Goal: Transaction & Acquisition: Purchase product/service

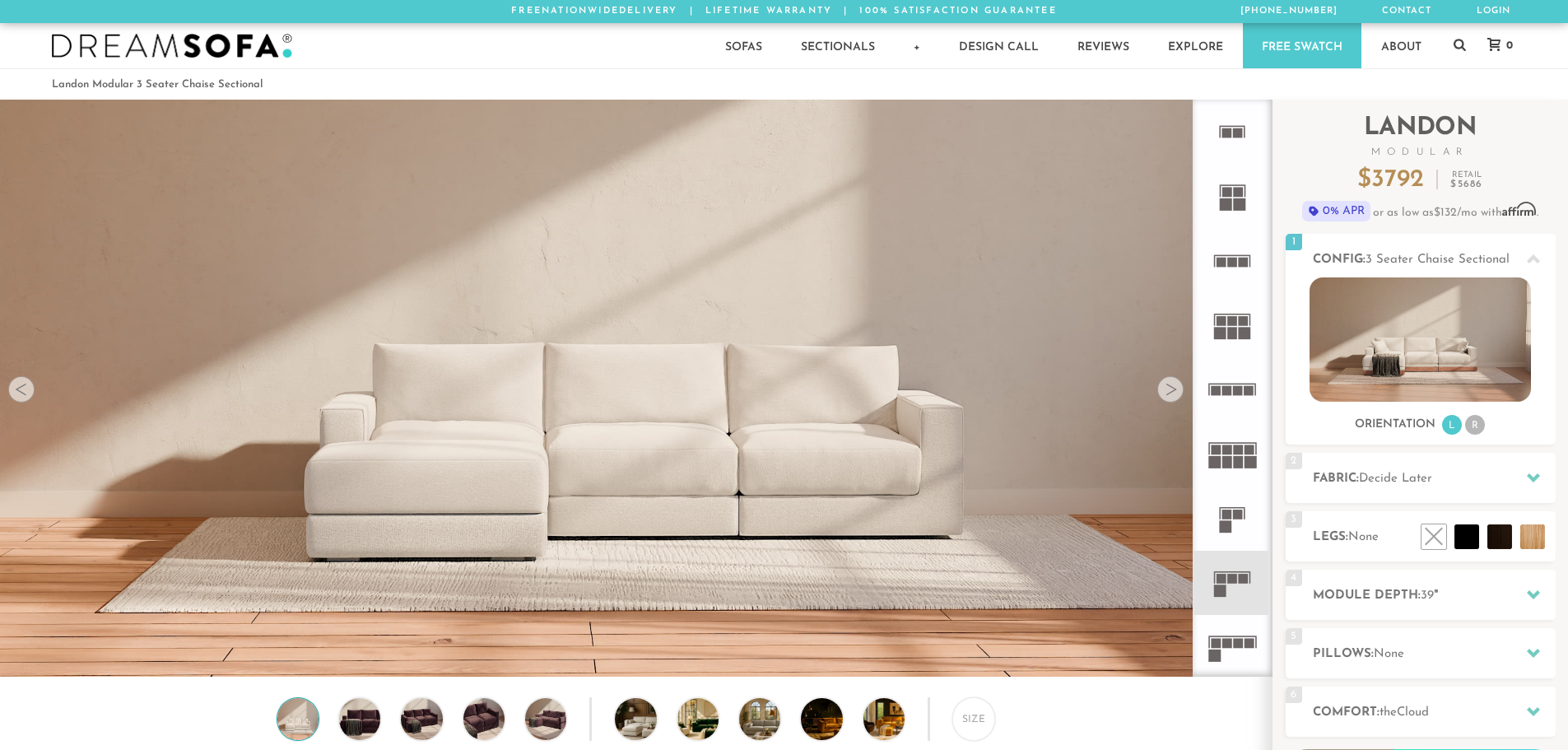
scroll to position [19272, 1555]
click at [1172, 393] on div at bounding box center [1169, 388] width 26 height 26
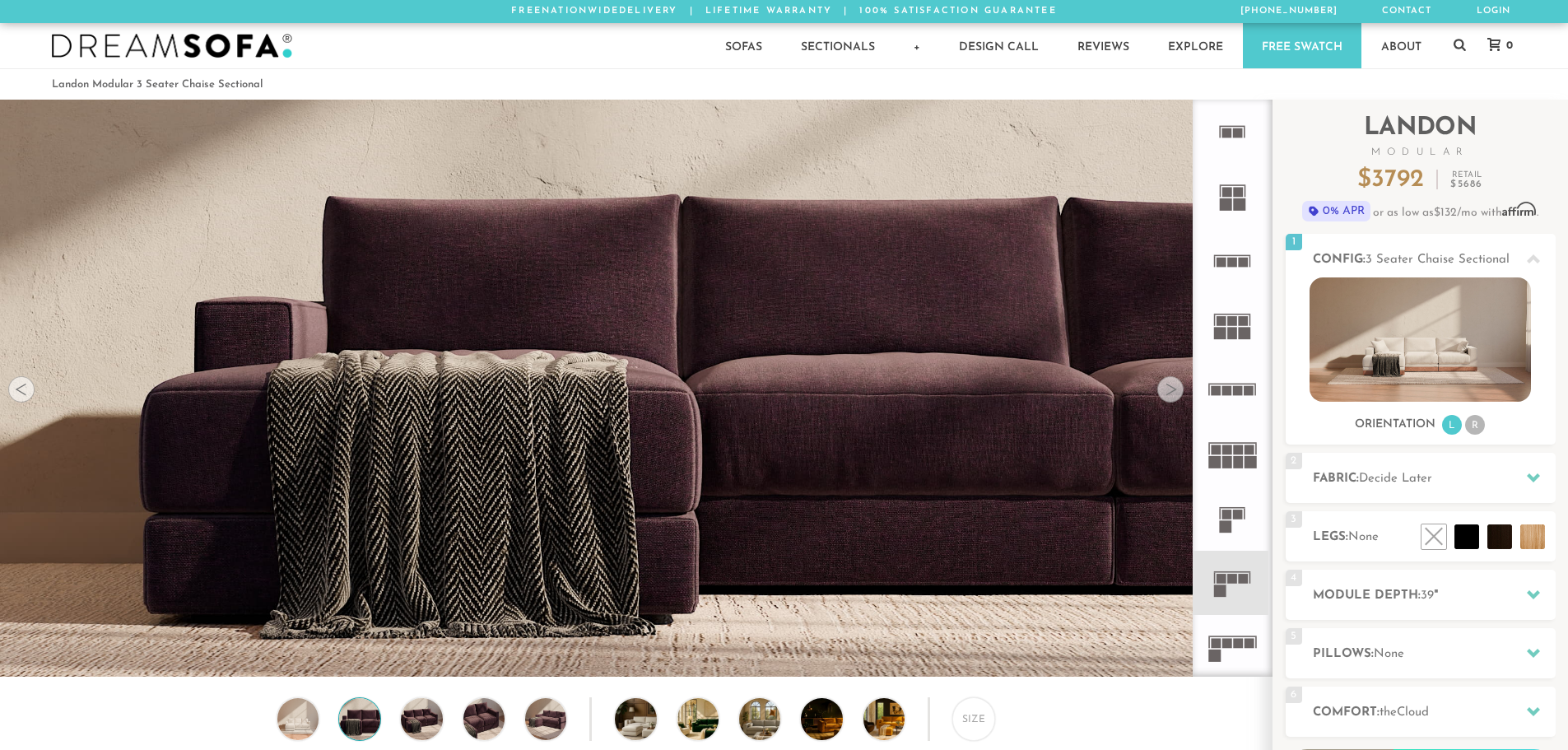
click at [1172, 393] on div at bounding box center [1169, 388] width 26 height 26
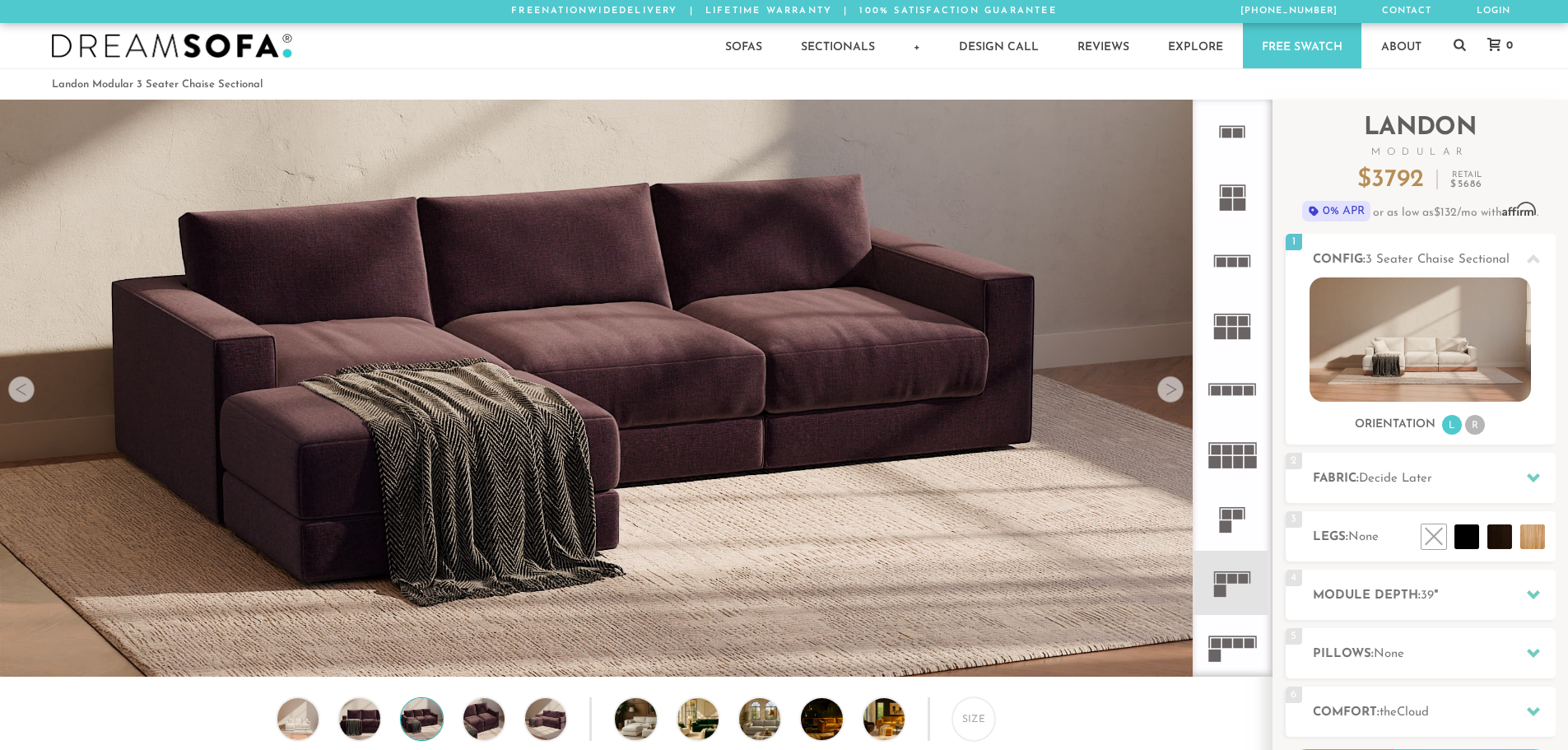
click at [1172, 393] on div at bounding box center [1169, 388] width 26 height 26
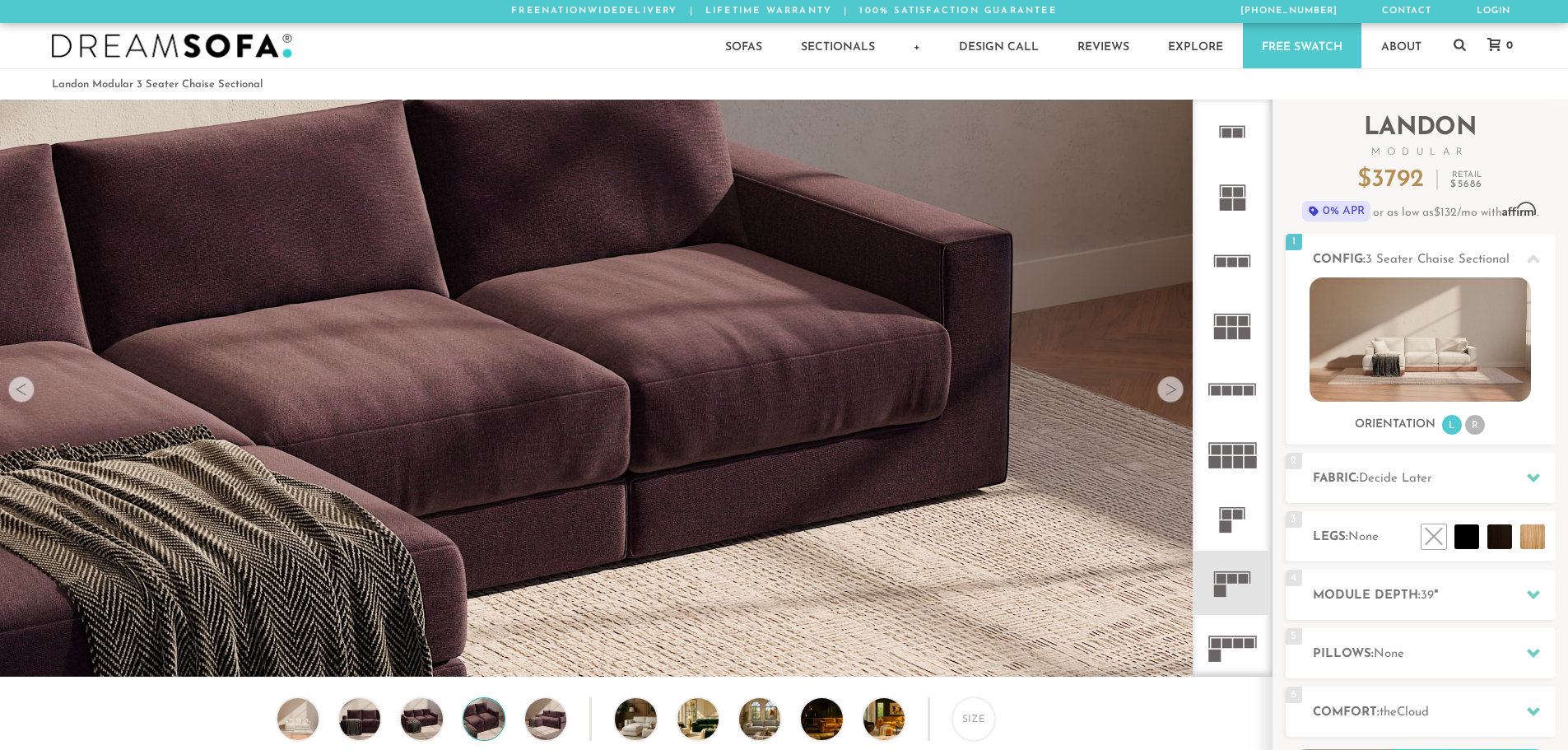
click at [1172, 393] on div at bounding box center [1169, 388] width 26 height 26
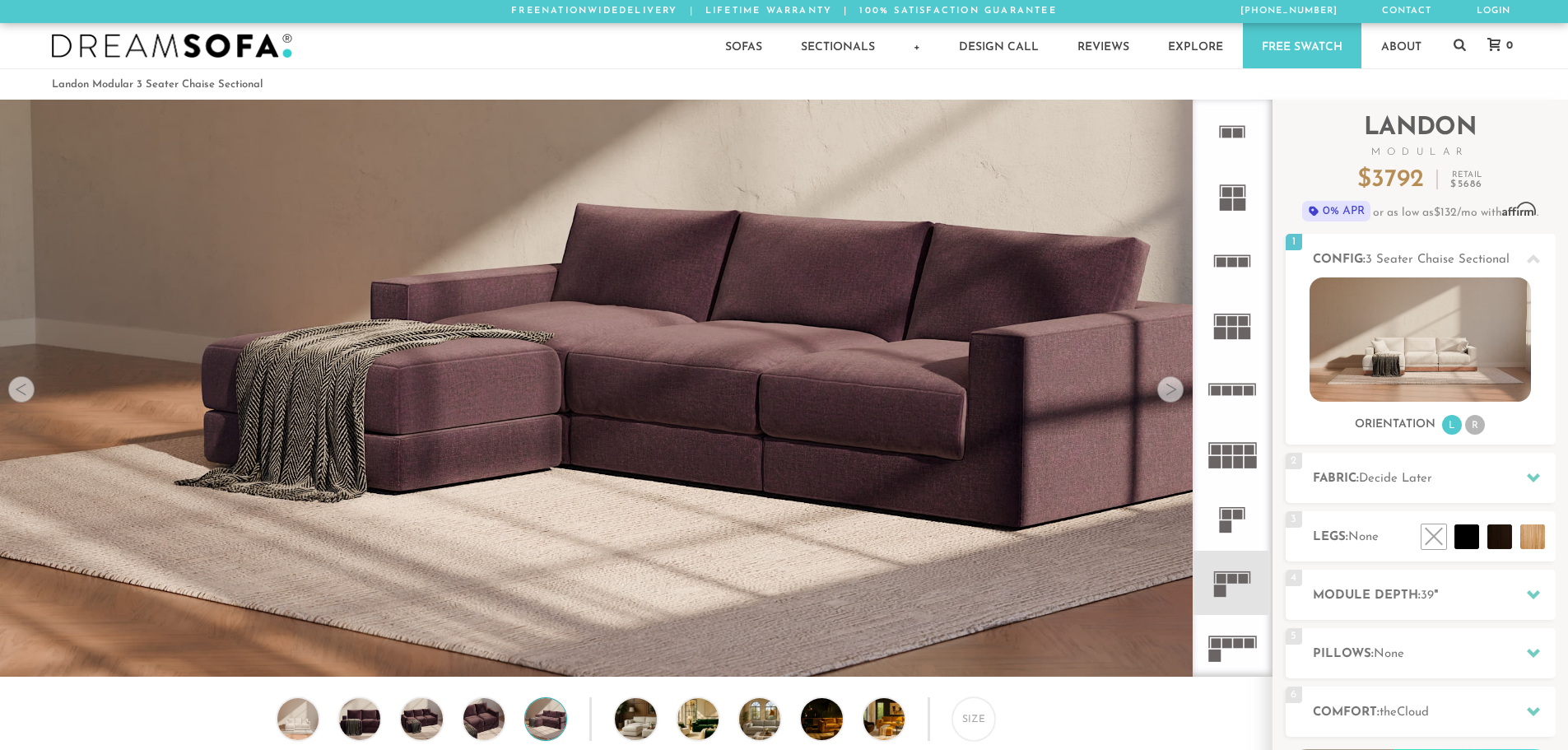
click at [1172, 393] on div at bounding box center [1169, 388] width 26 height 26
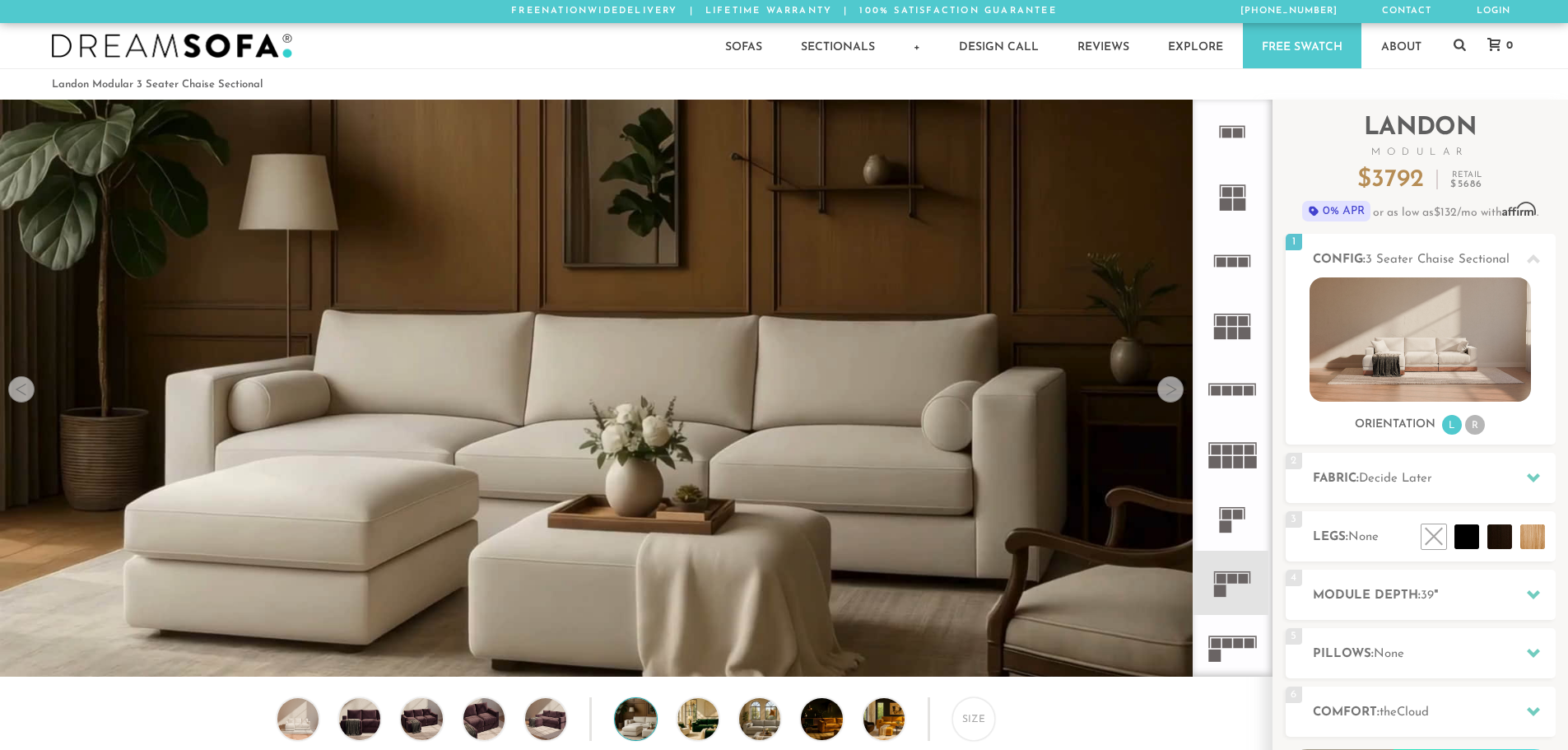
click at [1172, 393] on div at bounding box center [1169, 388] width 26 height 26
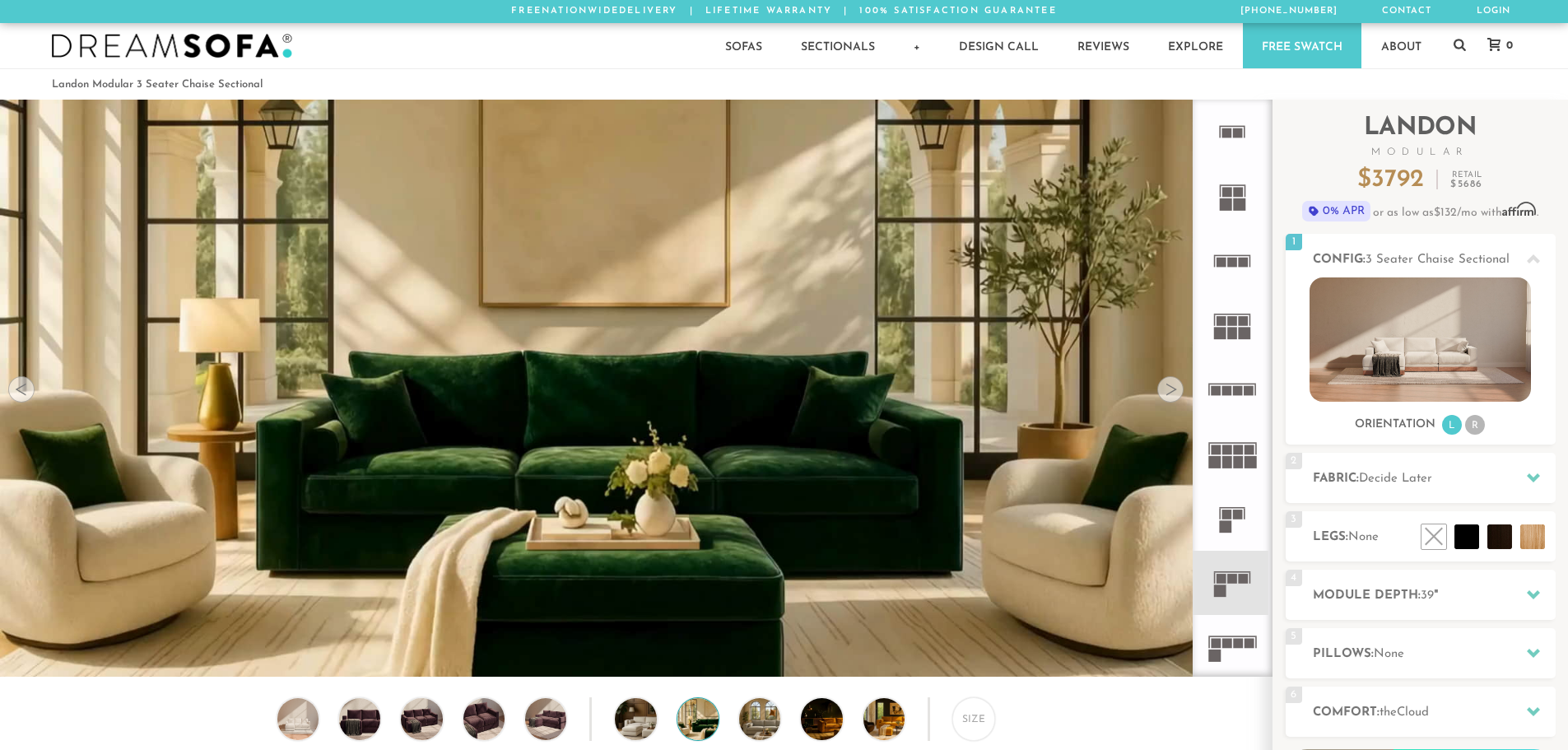
click at [1172, 393] on div at bounding box center [1169, 388] width 26 height 26
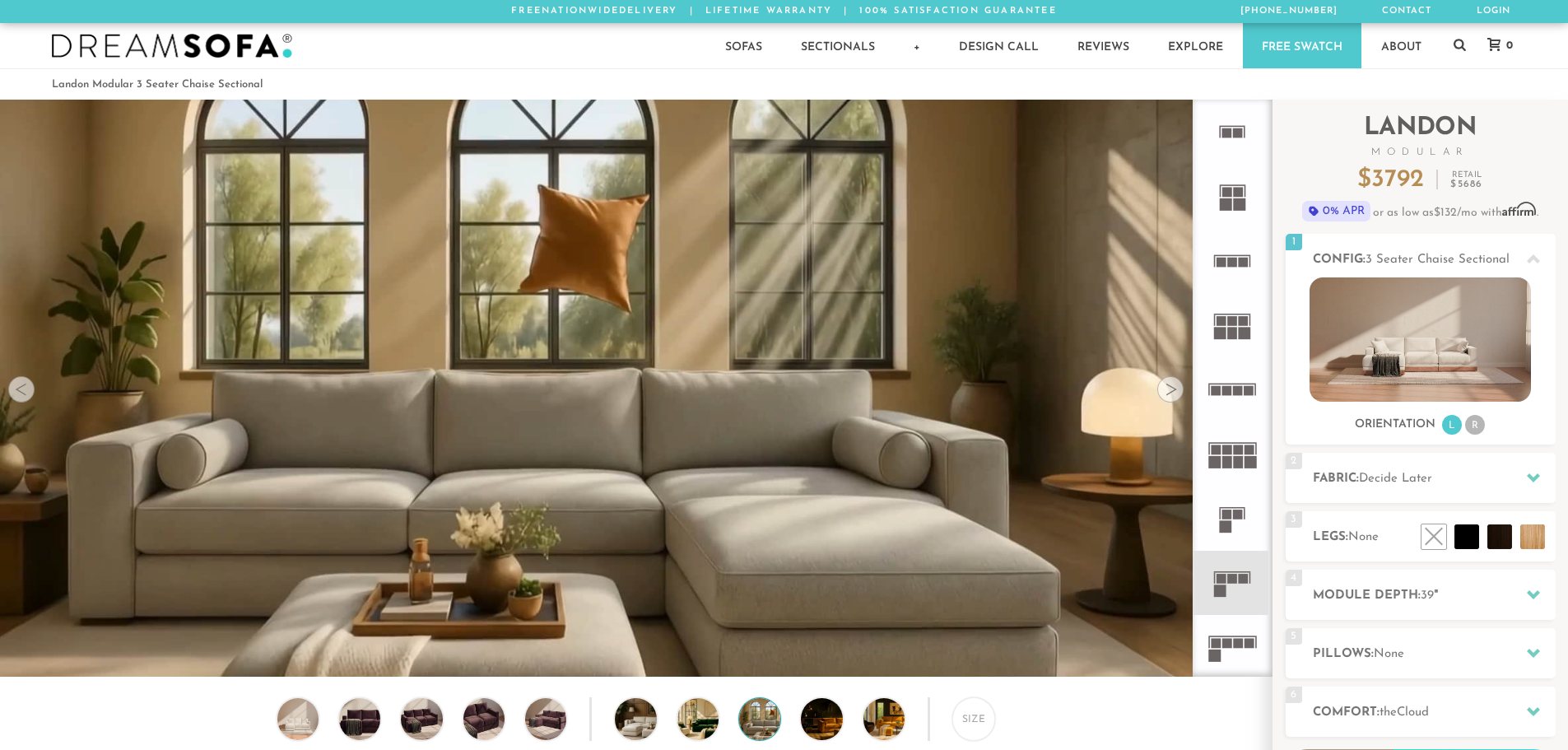
click at [1172, 393] on div at bounding box center [1169, 388] width 26 height 26
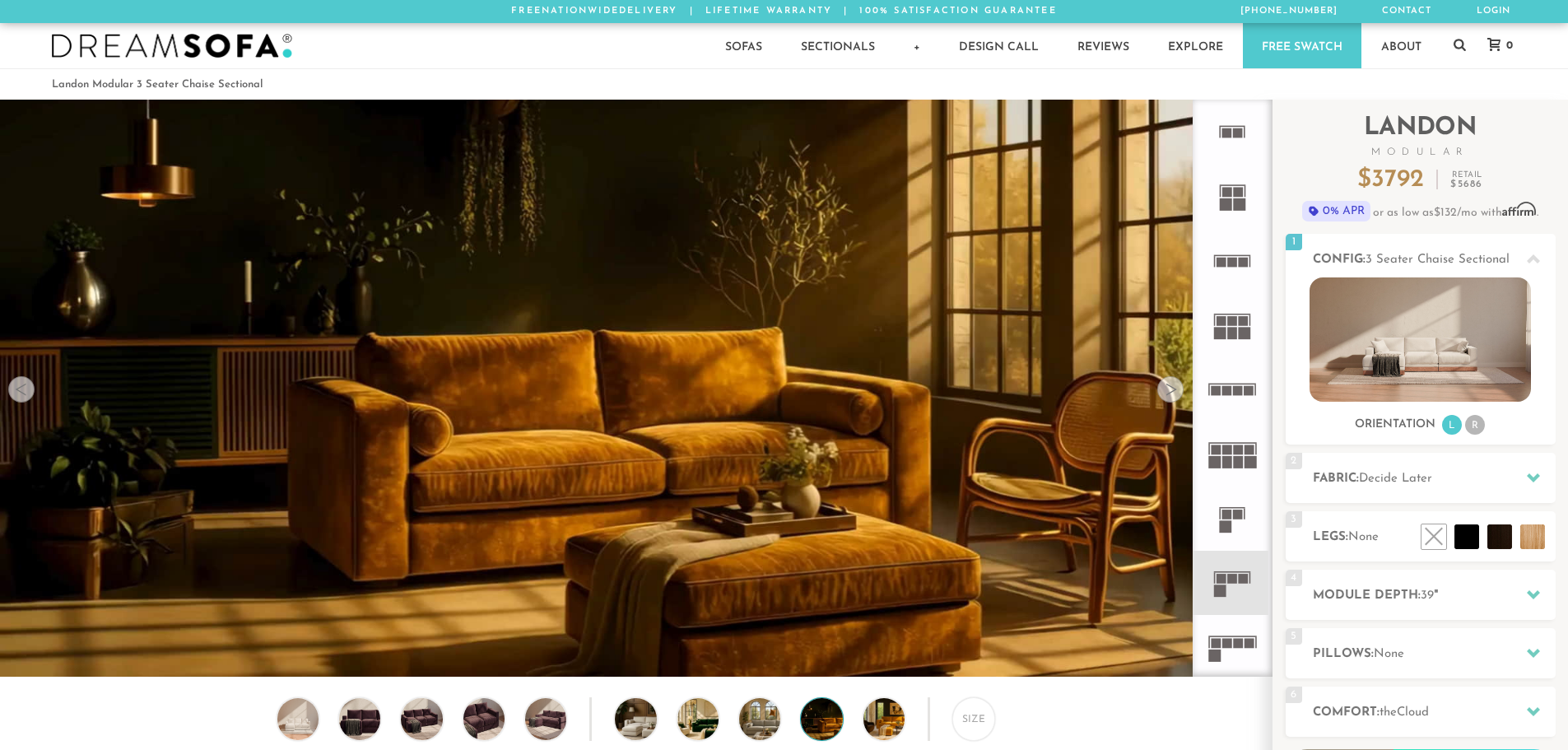
click at [1172, 393] on div at bounding box center [1169, 388] width 26 height 26
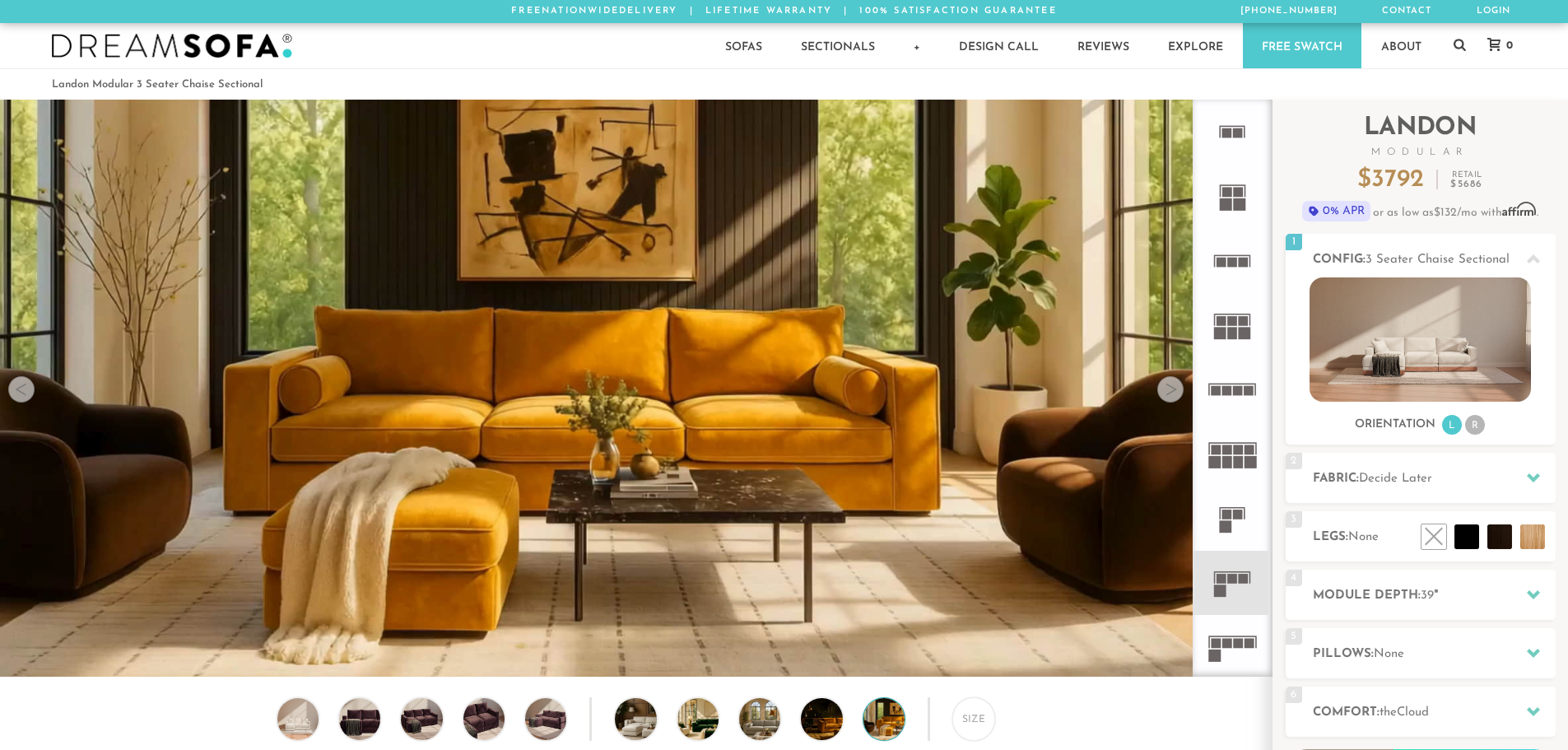
click at [1172, 393] on div at bounding box center [1169, 388] width 26 height 26
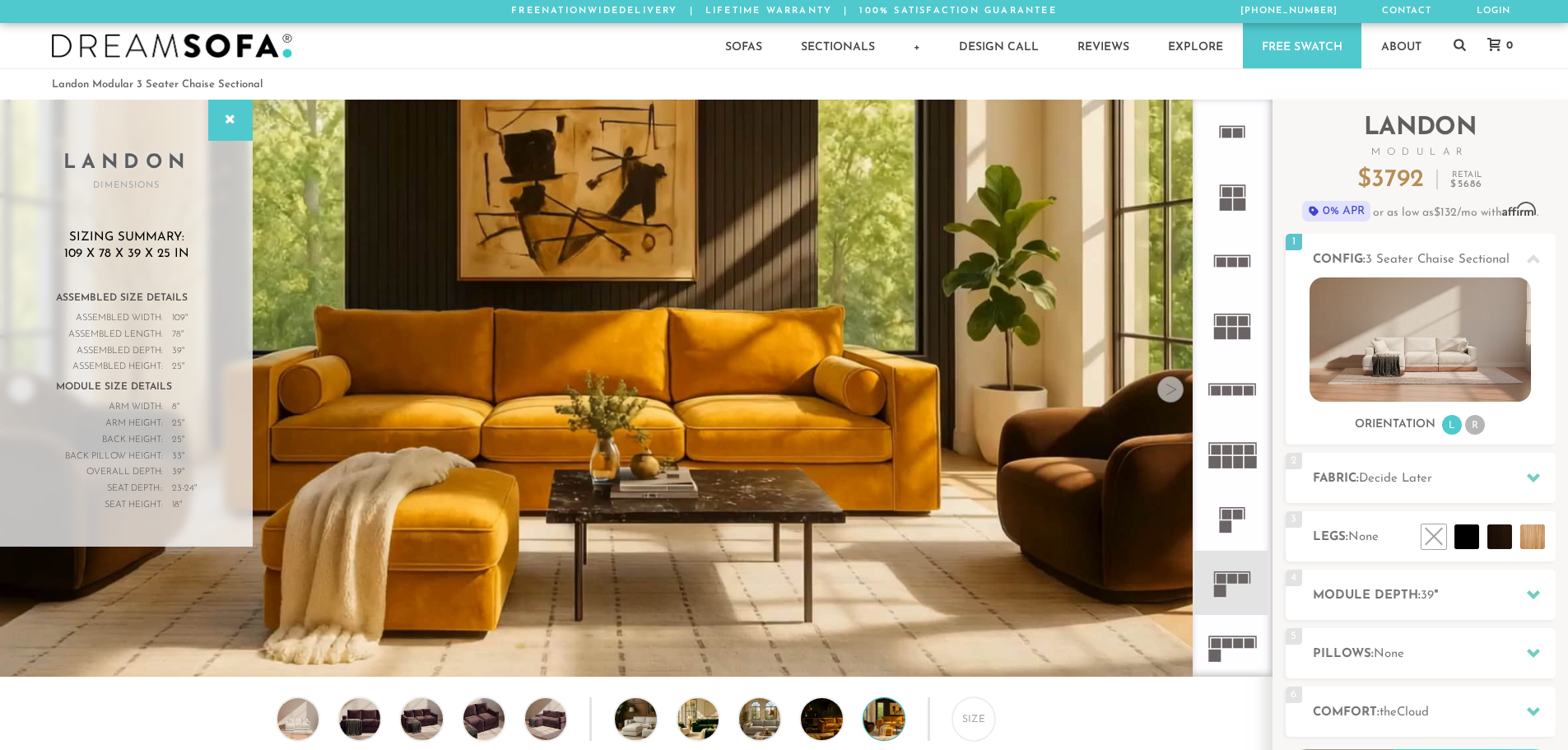
click at [1172, 393] on div at bounding box center [1169, 388] width 26 height 26
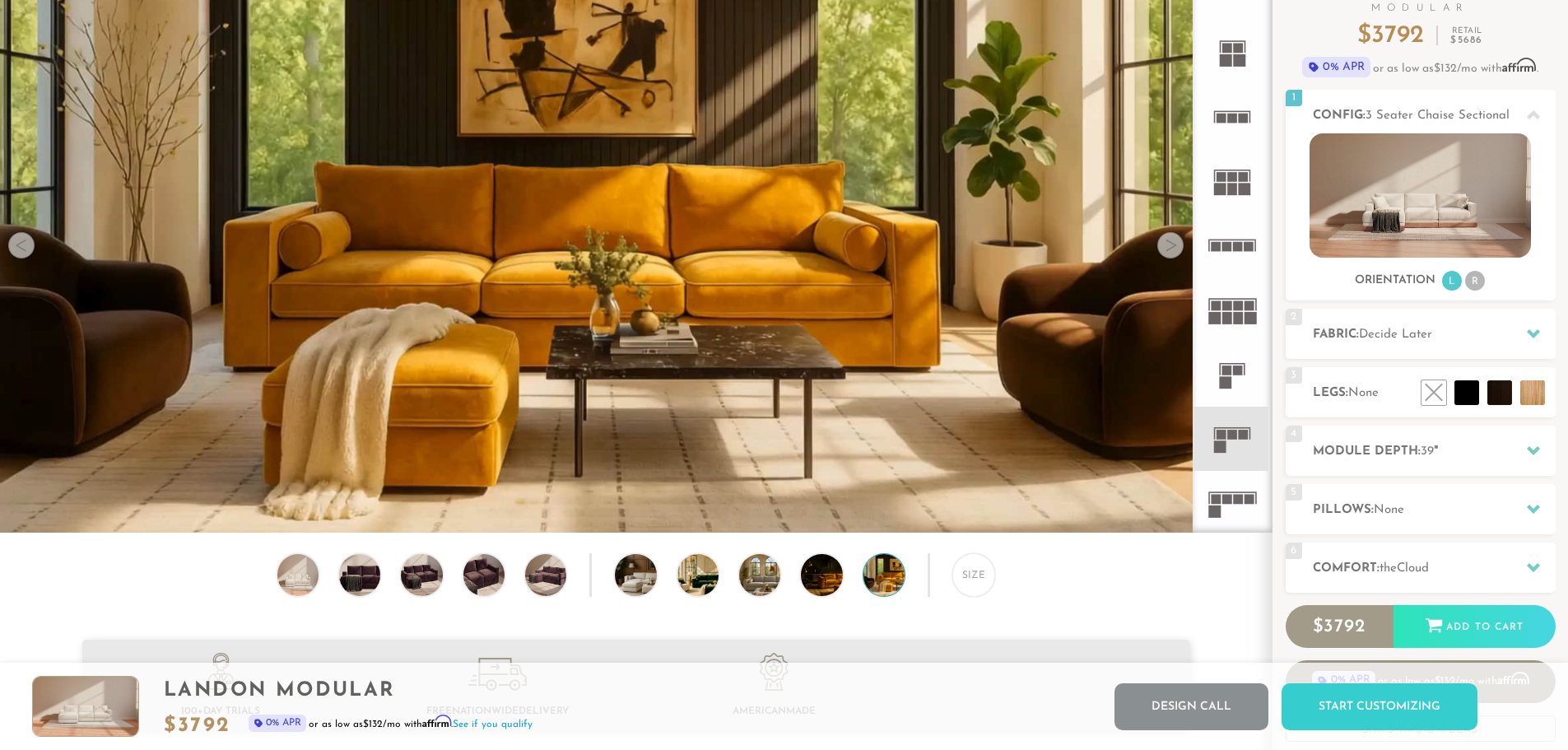
scroll to position [0, 0]
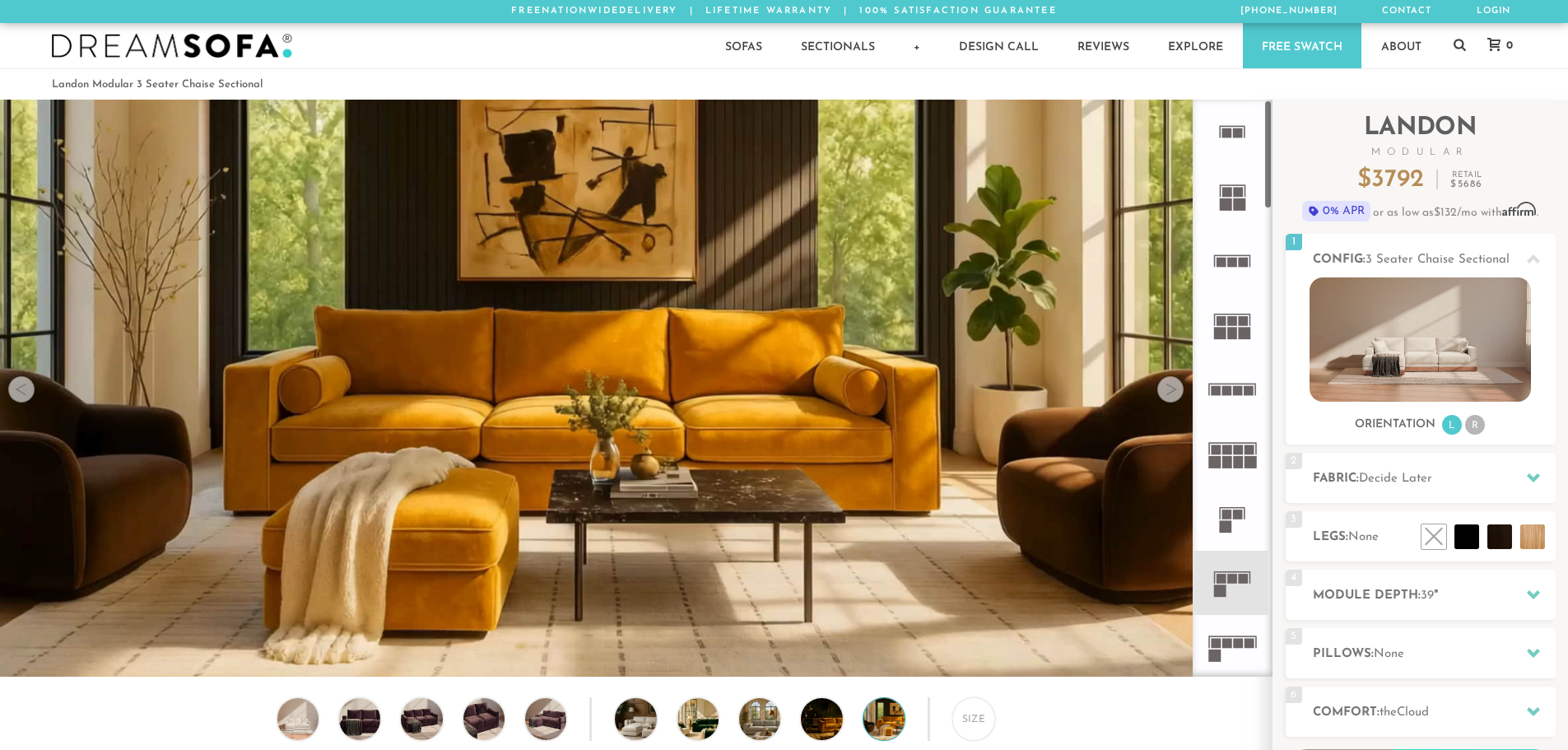
click at [1226, 656] on icon at bounding box center [1232, 647] width 64 height 64
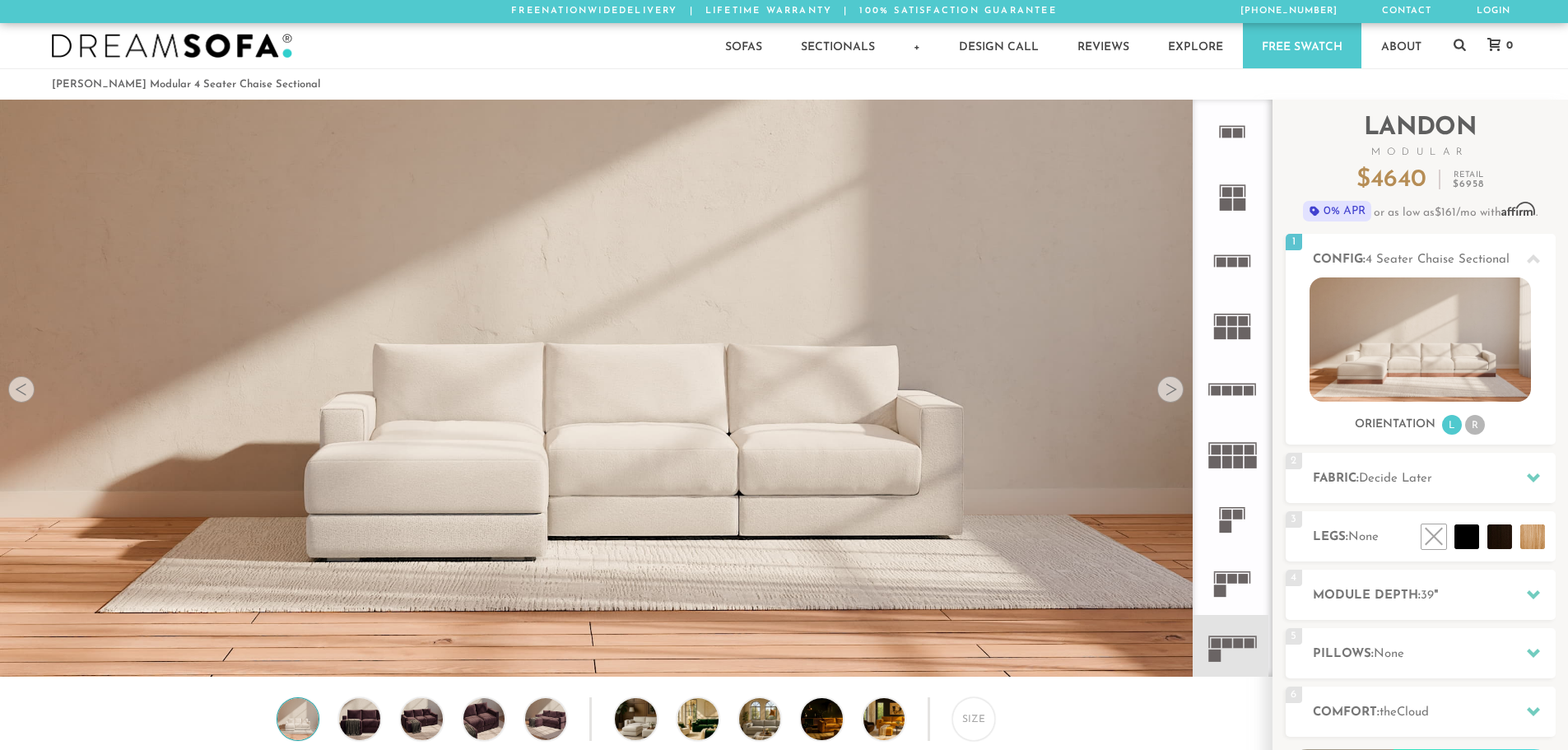
click at [1236, 574] on rect at bounding box center [1233, 578] width 10 height 10
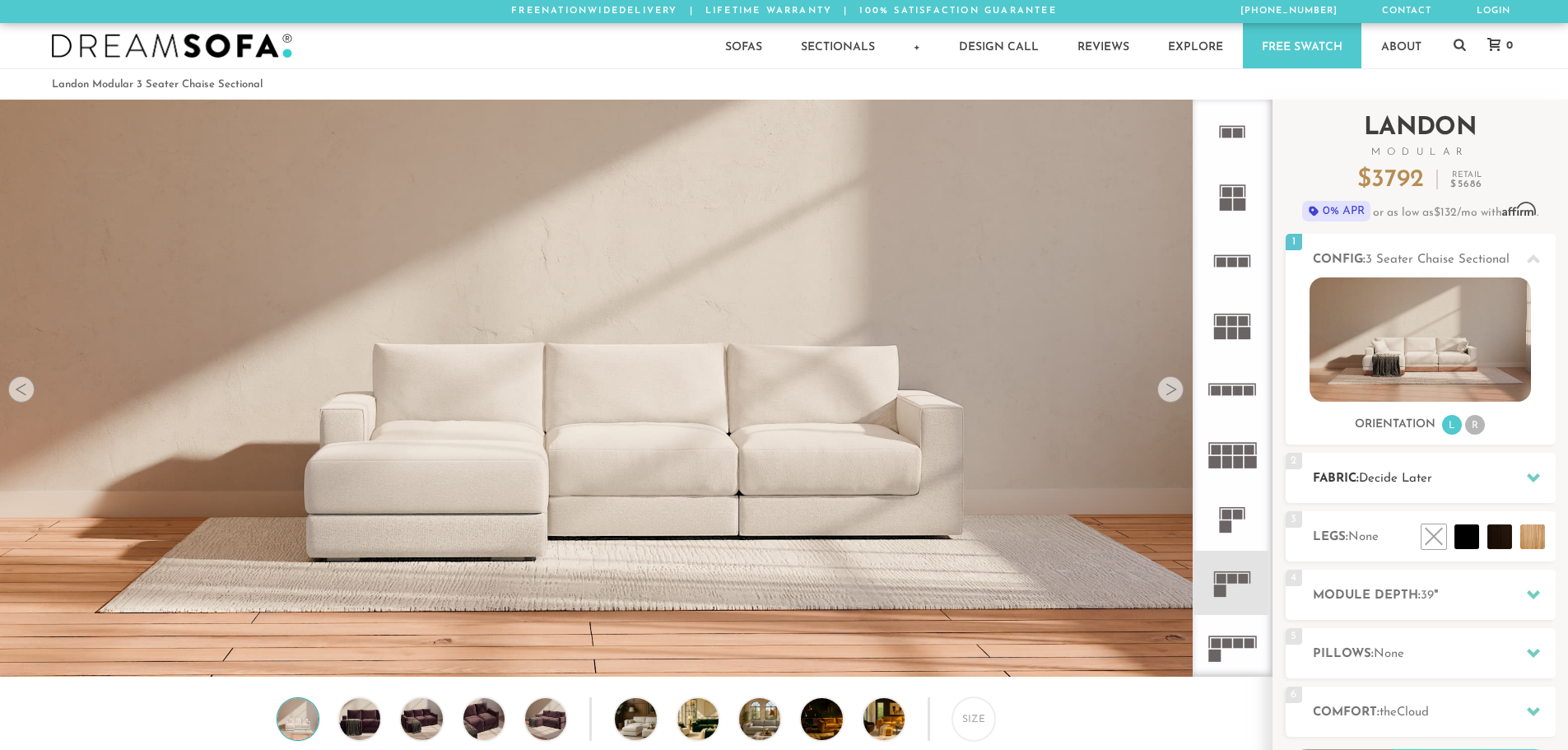
click at [1483, 478] on h2 "Fabric: Decide Later" at bounding box center [1433, 478] width 243 height 19
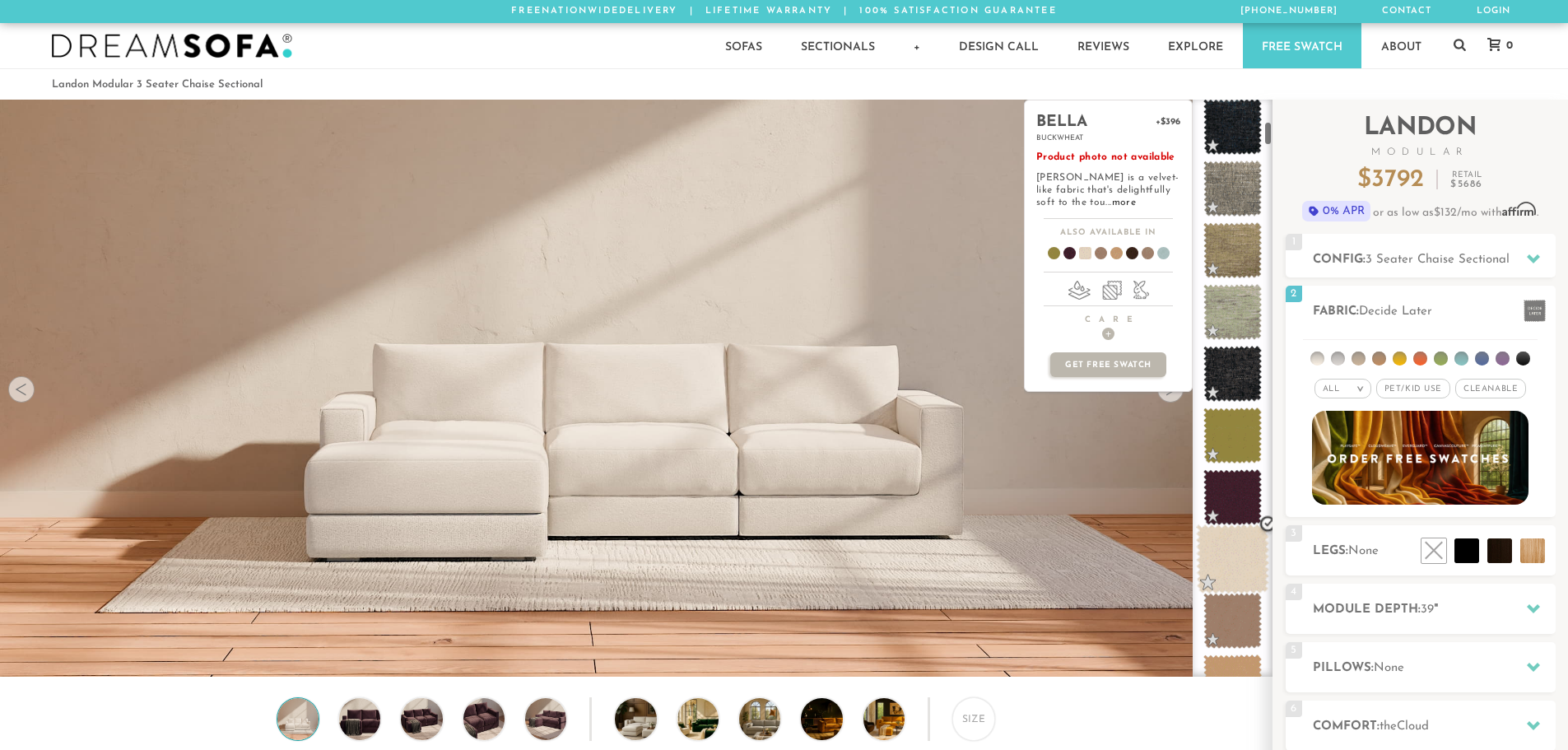
scroll to position [524, 0]
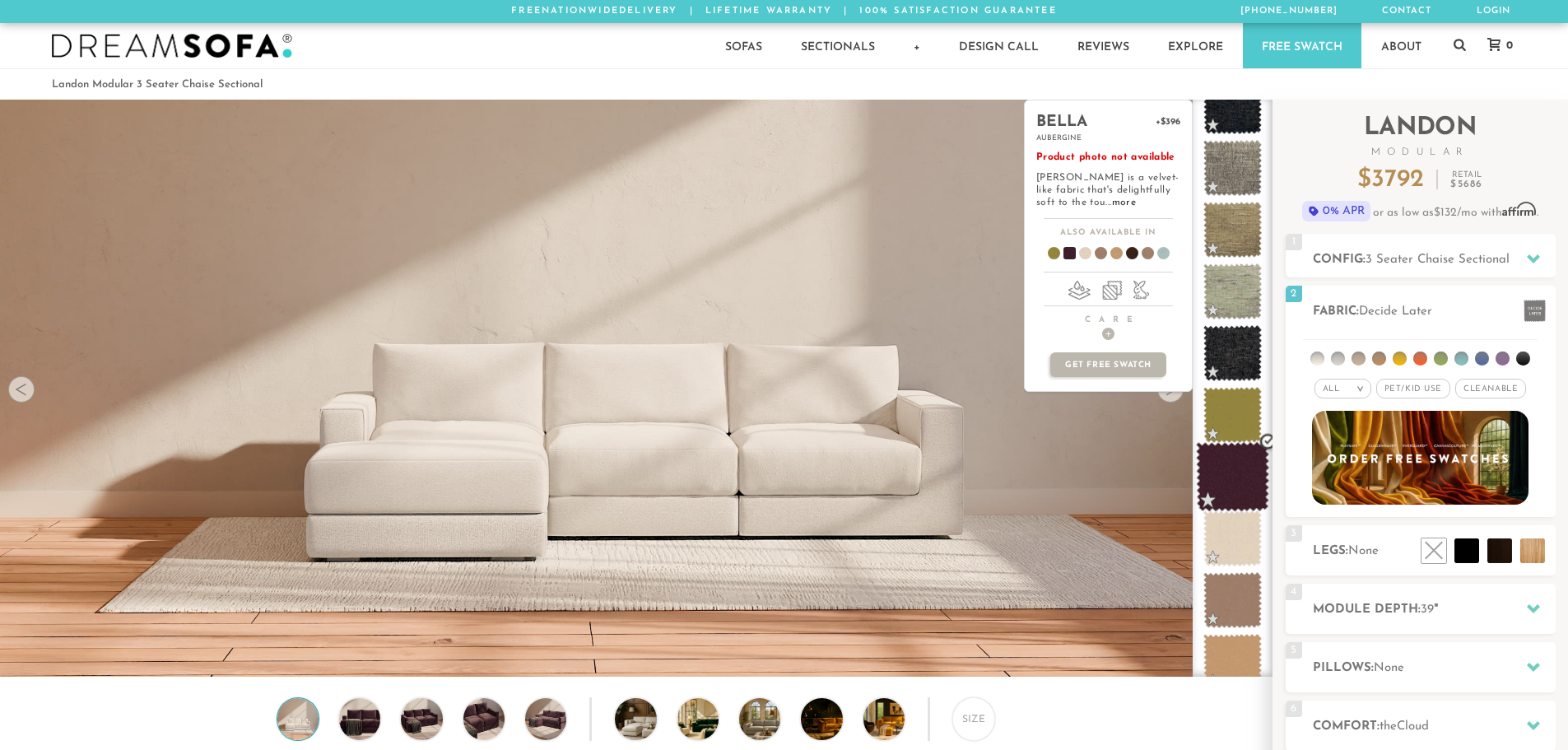
click at [1225, 466] on span at bounding box center [1232, 477] width 73 height 70
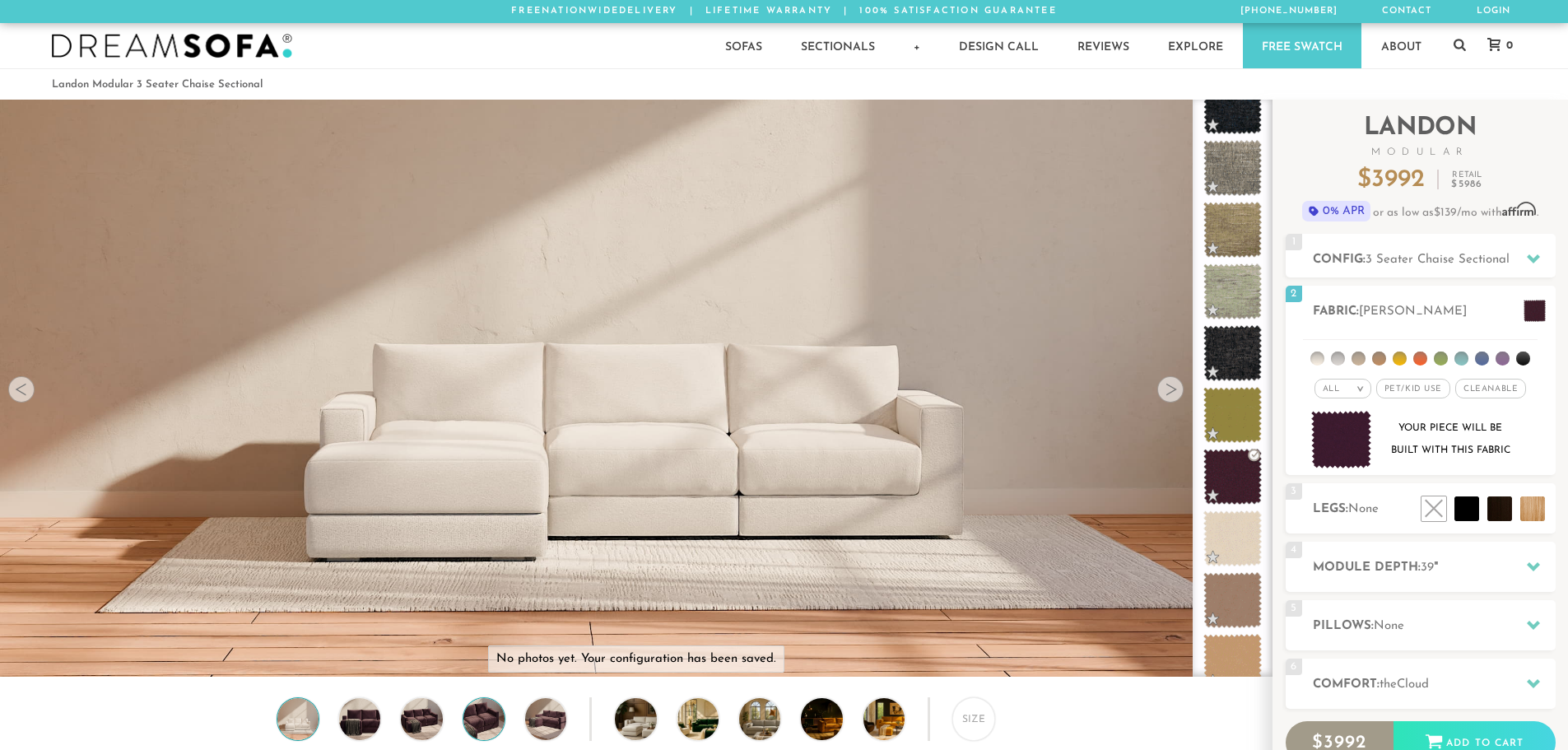
click at [485, 722] on img at bounding box center [483, 718] width 50 height 41
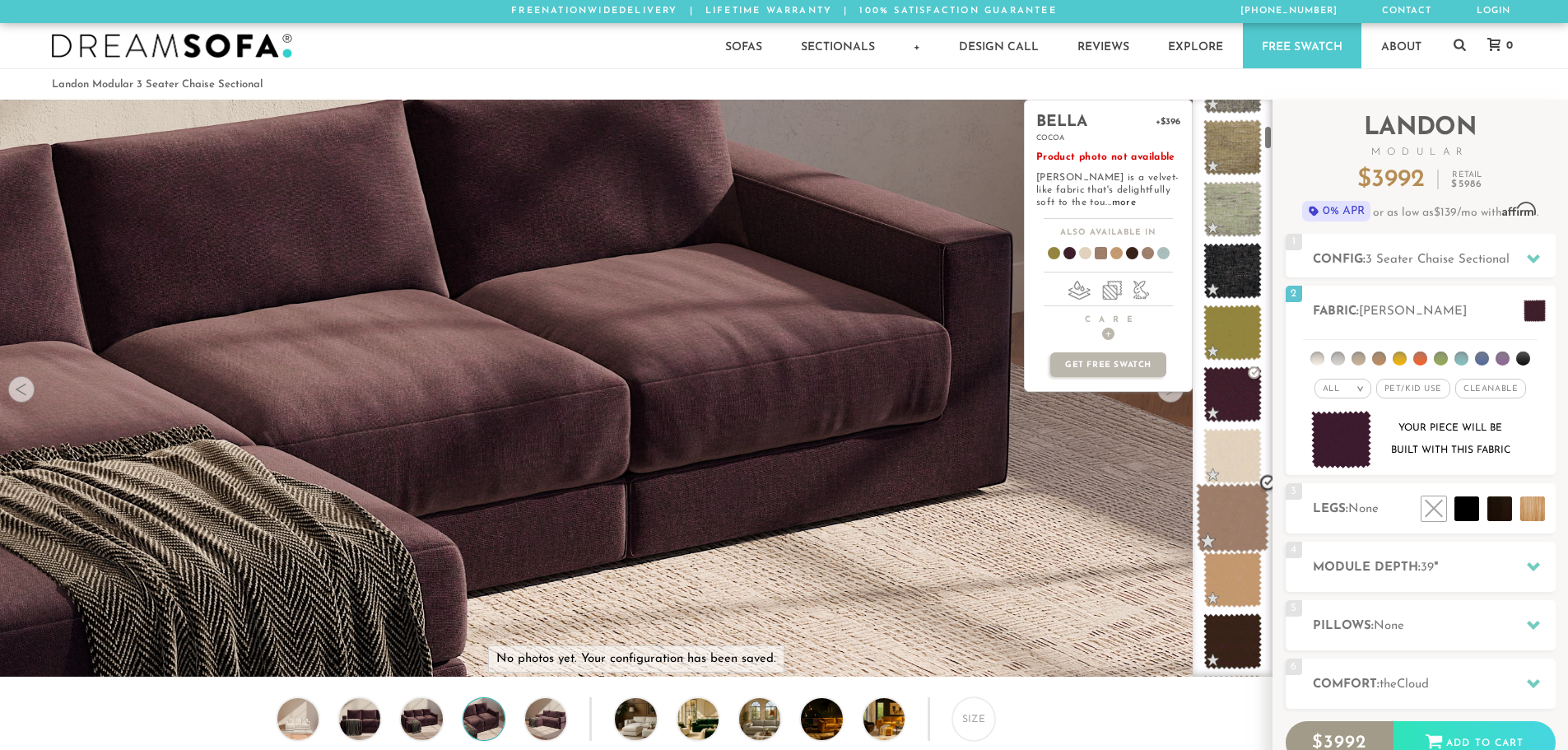
scroll to position [608, 0]
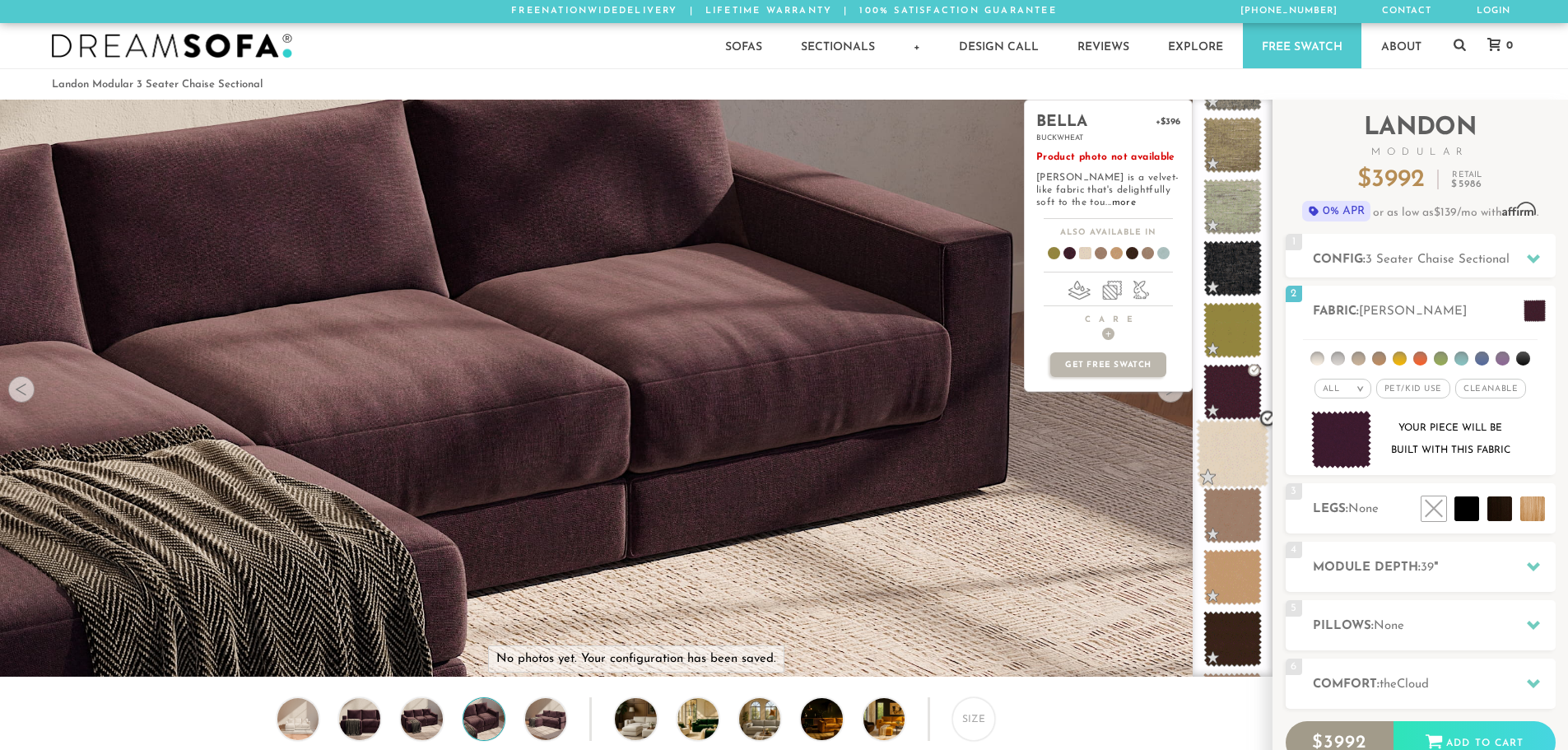
click at [1229, 446] on span at bounding box center [1232, 453] width 73 height 70
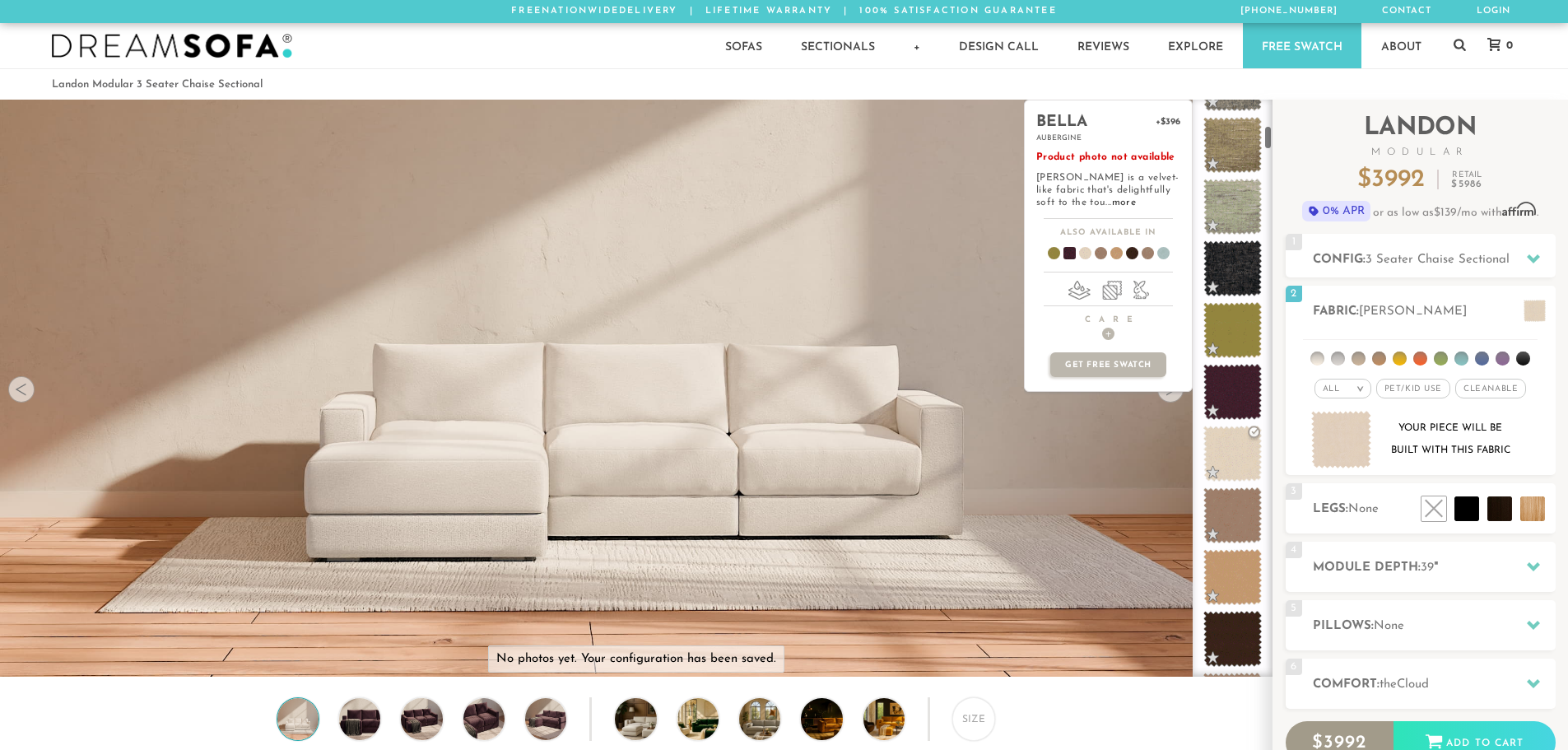
click at [1175, 399] on div "bella +$396 aubergine Product photo not available [PERSON_NAME] is a velvet-lik…" at bounding box center [1108, 388] width 169 height 577
click at [1169, 398] on div "bella +$396 aubergine Product photo not available [PERSON_NAME] is a velvet-lik…" at bounding box center [1108, 388] width 169 height 577
click at [1259, 450] on span at bounding box center [1232, 453] width 73 height 70
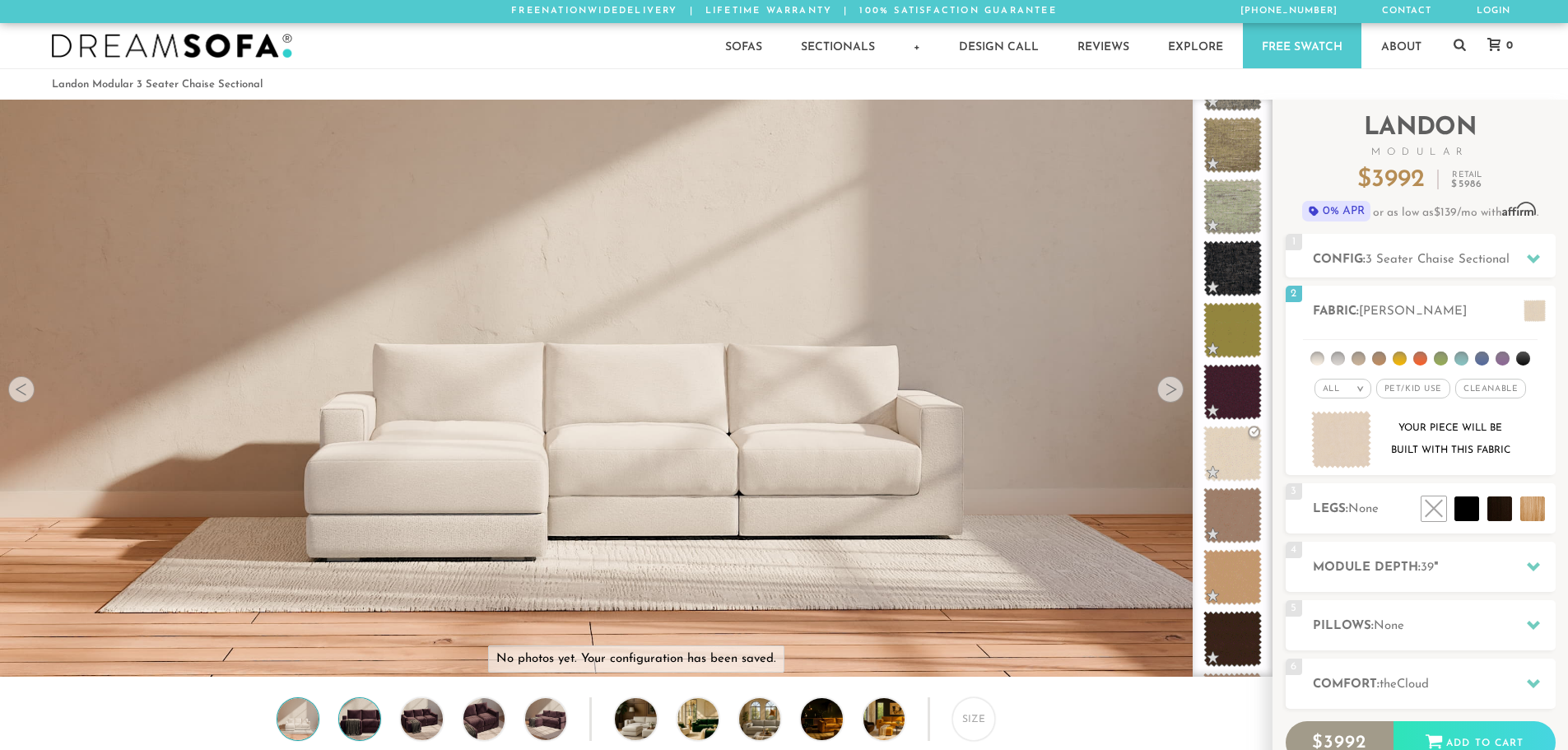
click at [345, 730] on img at bounding box center [359, 718] width 50 height 41
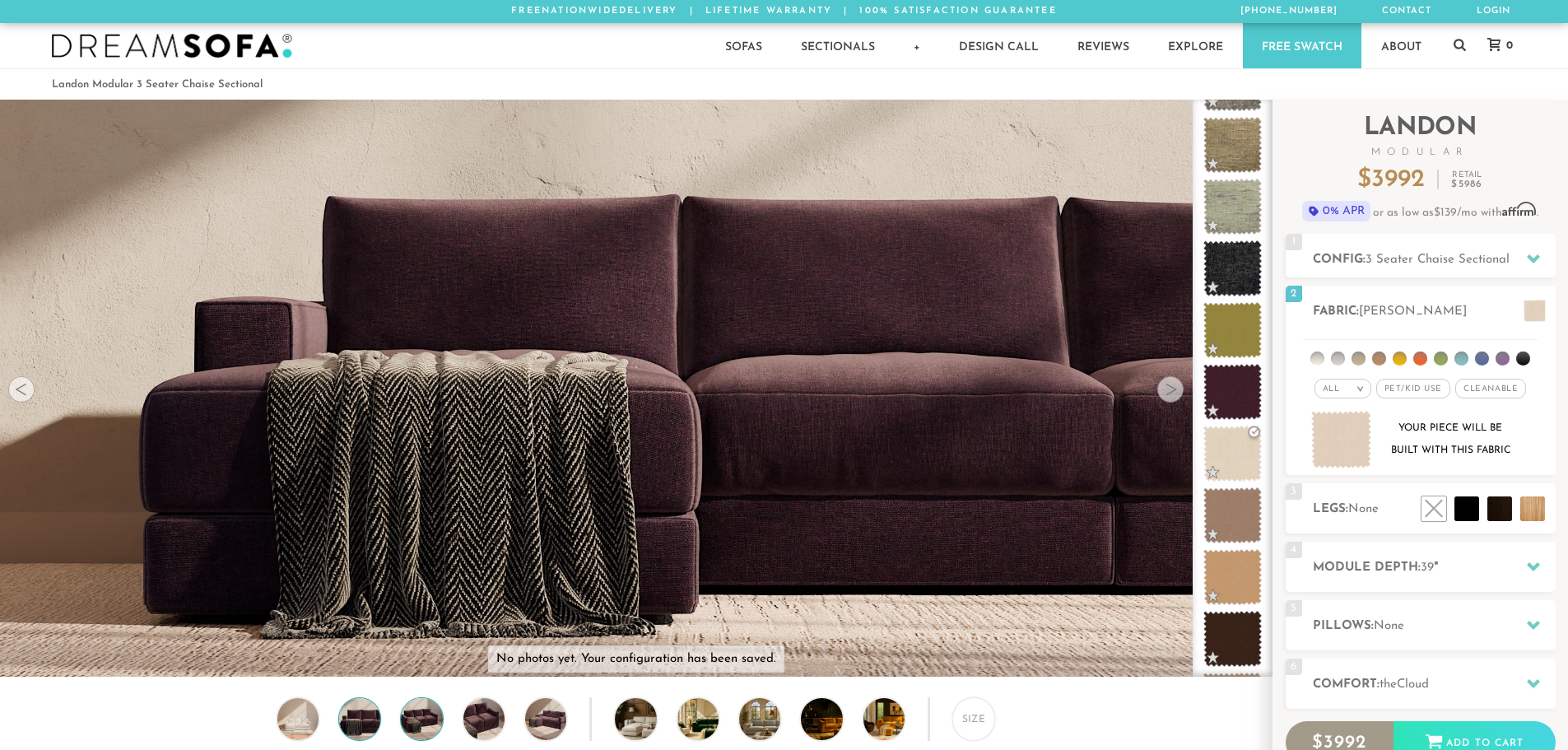
click at [409, 720] on img at bounding box center [421, 718] width 50 height 41
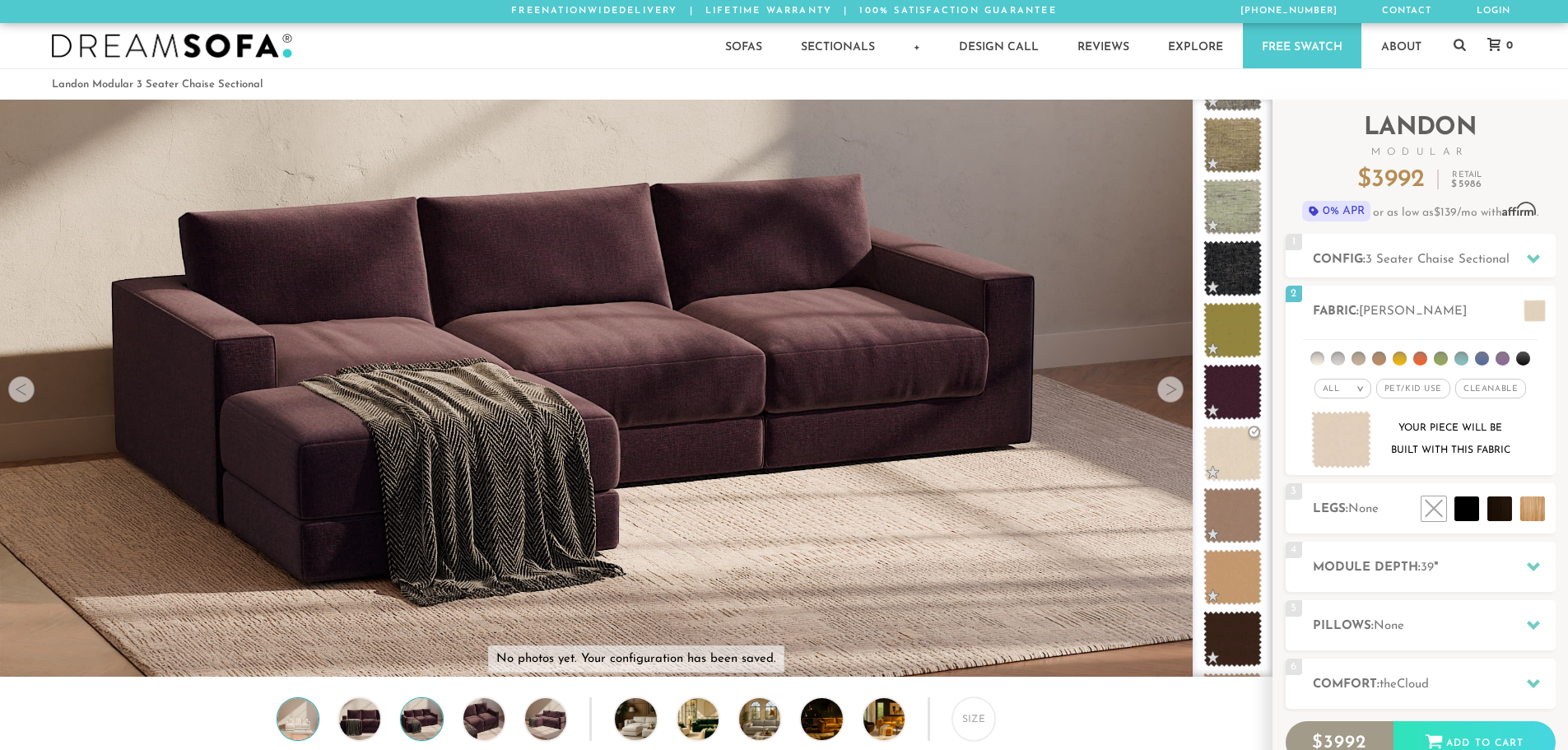
click at [316, 720] on img at bounding box center [298, 718] width 50 height 41
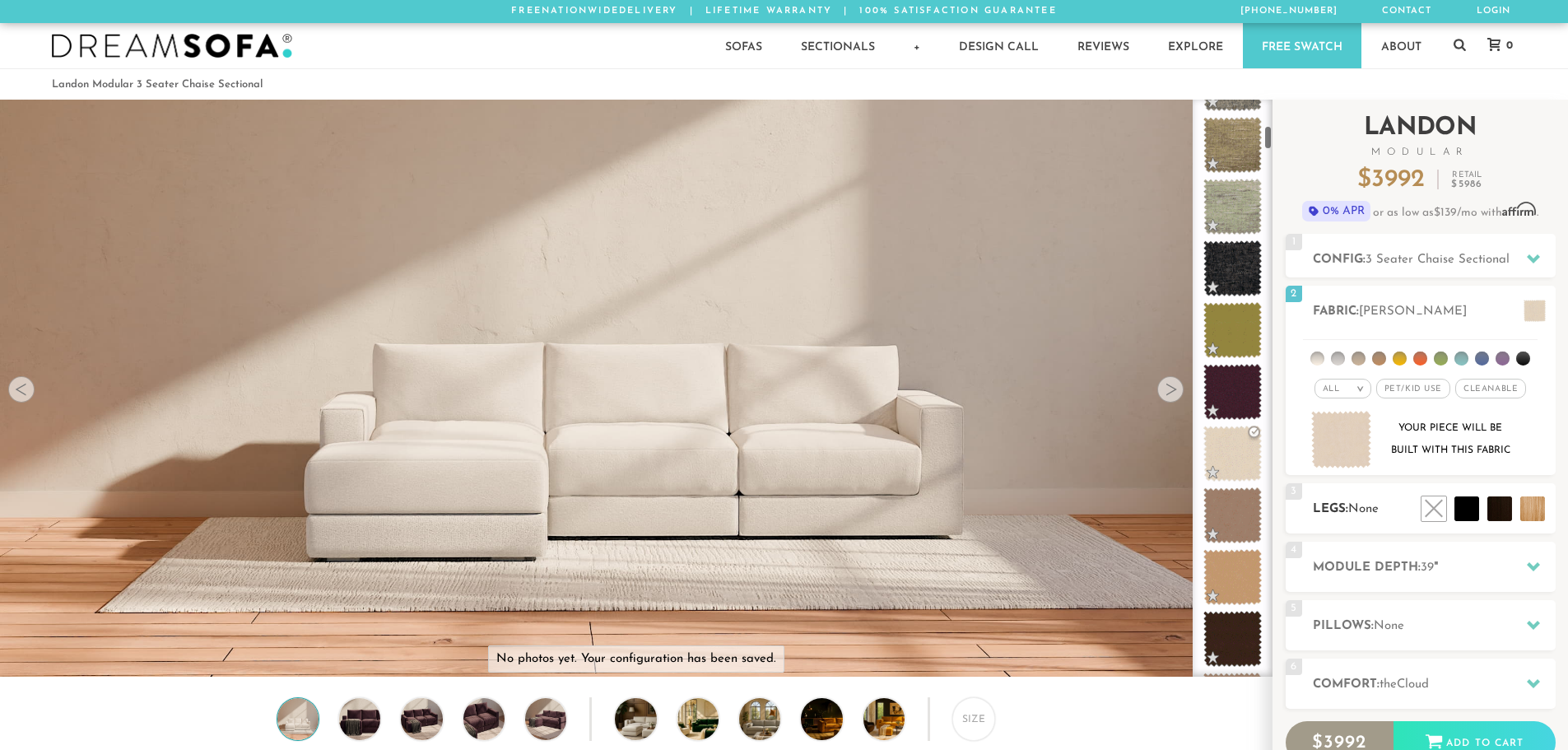
click at [1360, 508] on span "None" at bounding box center [1363, 509] width 30 height 13
click at [1378, 560] on h2 "Module Depth: 39 "" at bounding box center [1433, 568] width 243 height 19
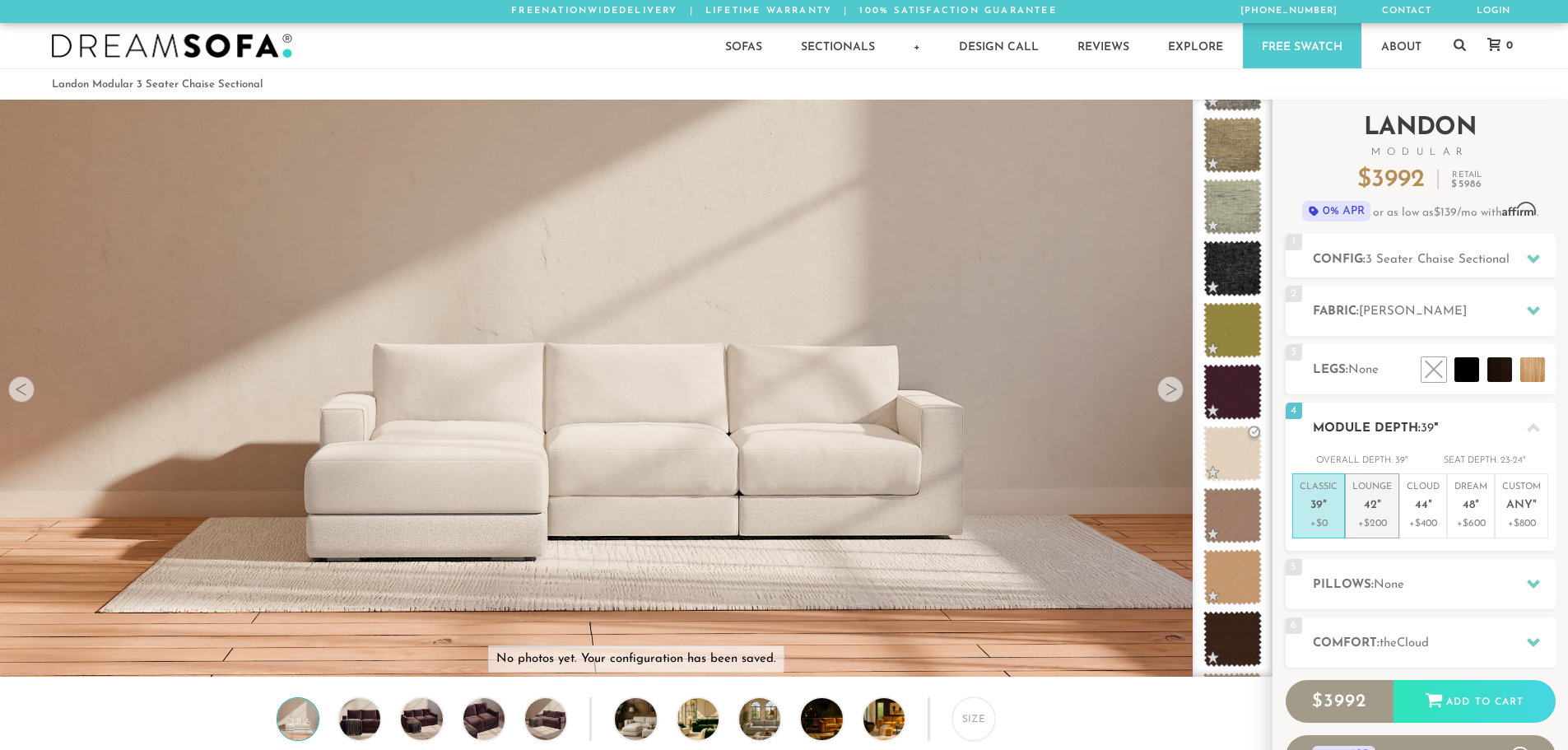
click at [1387, 527] on p "+$200" at bounding box center [1371, 524] width 40 height 15
click at [1394, 582] on span "None" at bounding box center [1389, 584] width 30 height 13
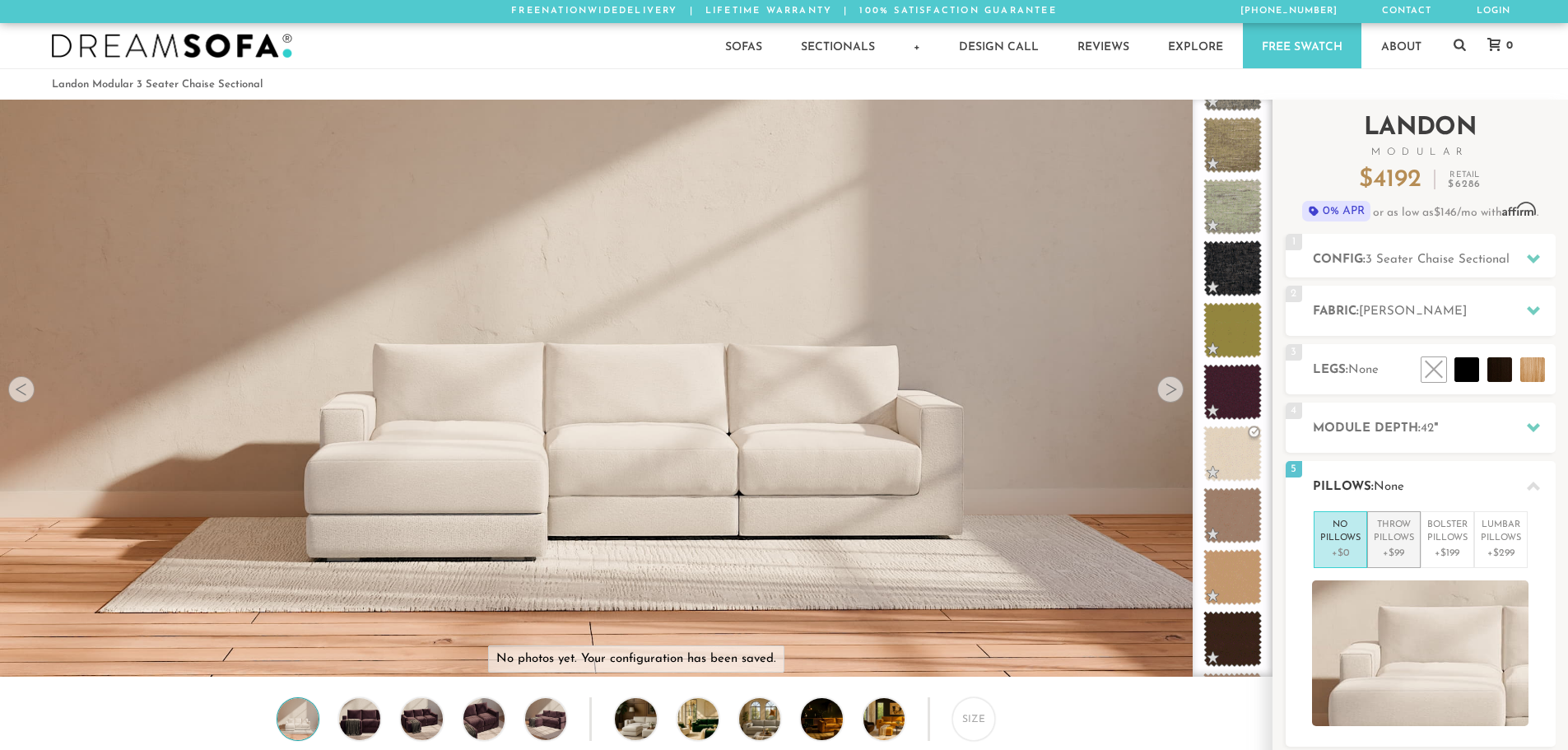
click at [1403, 555] on p "+$99" at bounding box center [1394, 553] width 40 height 15
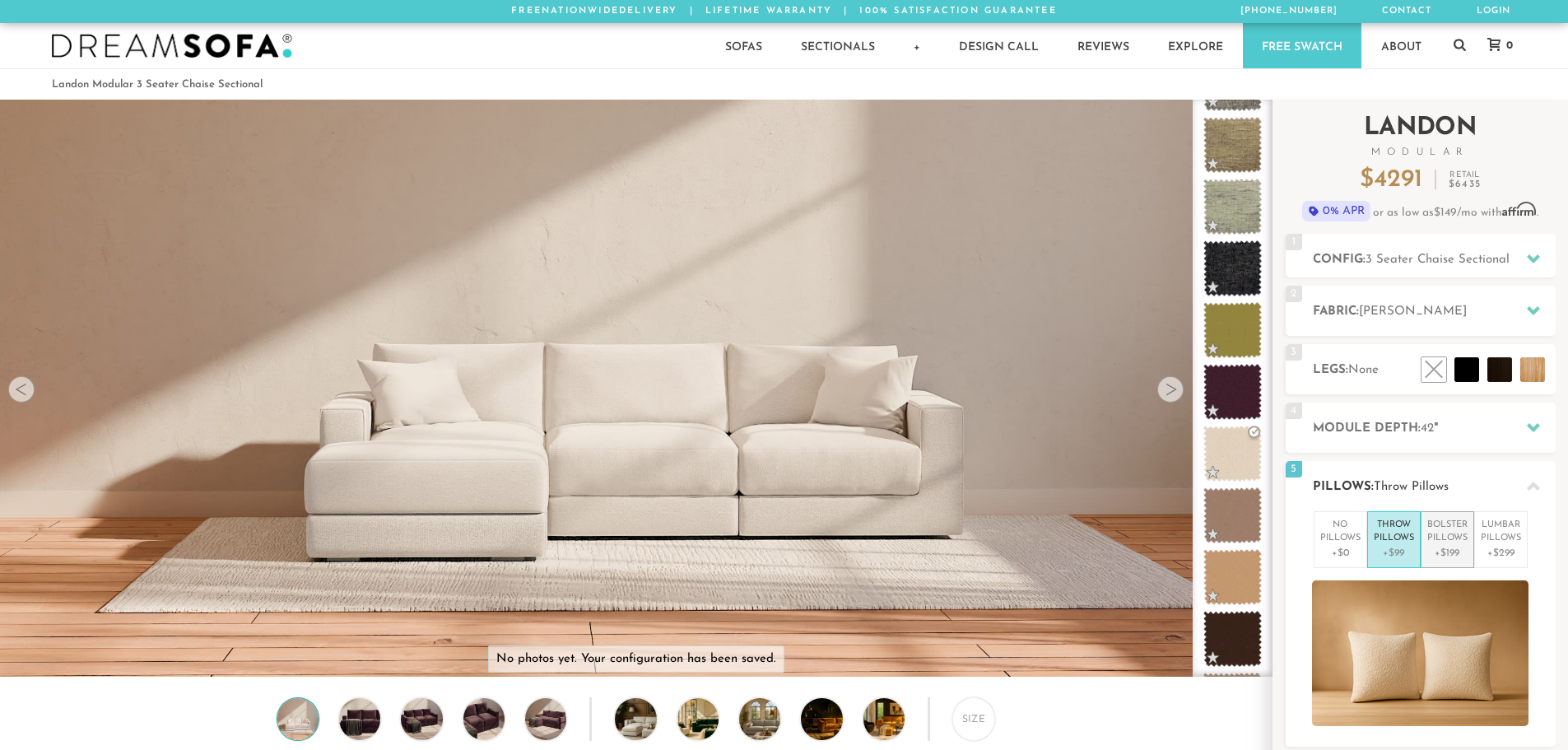
click at [1456, 552] on p "+$199" at bounding box center [1447, 553] width 40 height 15
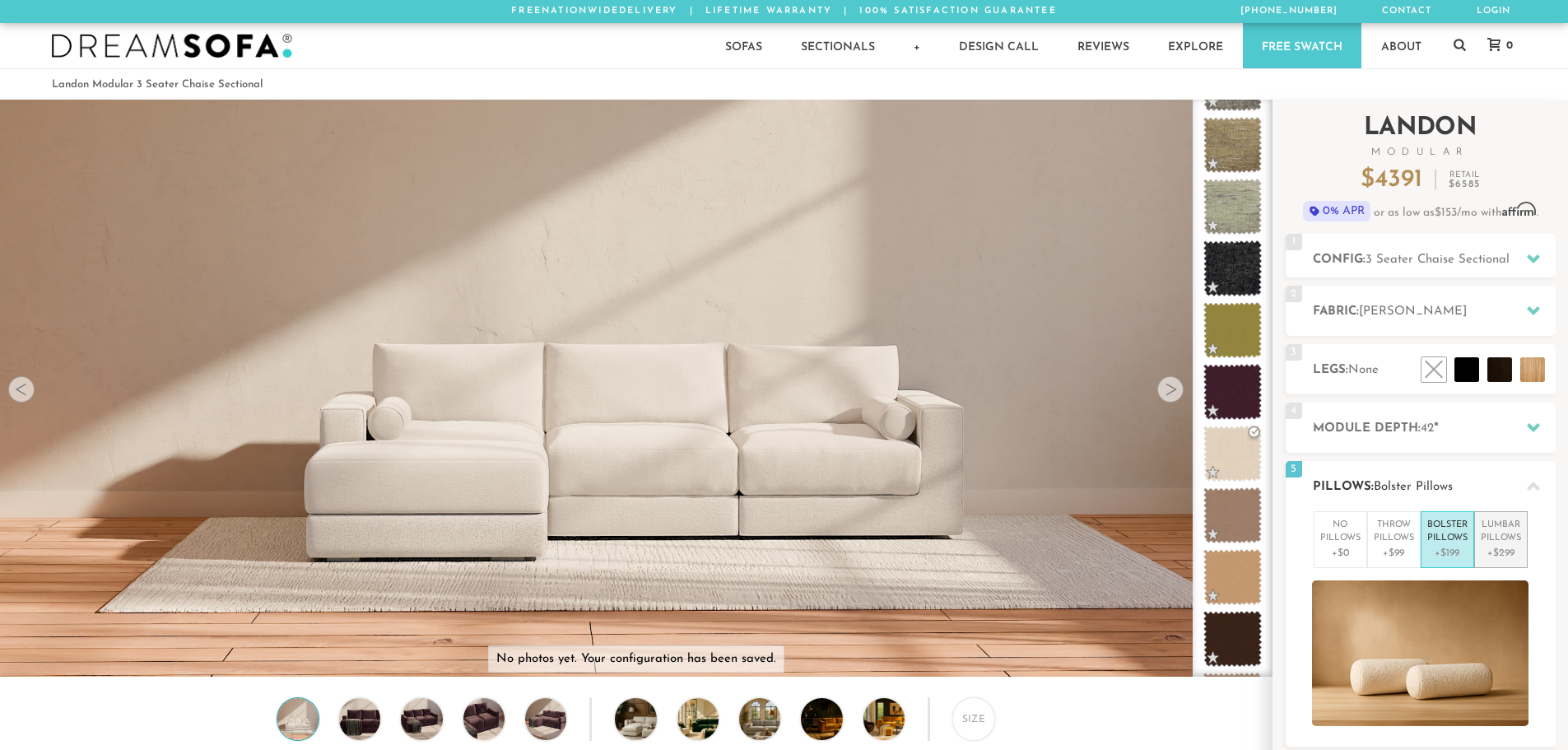
click at [1507, 552] on p "+$299" at bounding box center [1501, 553] width 40 height 15
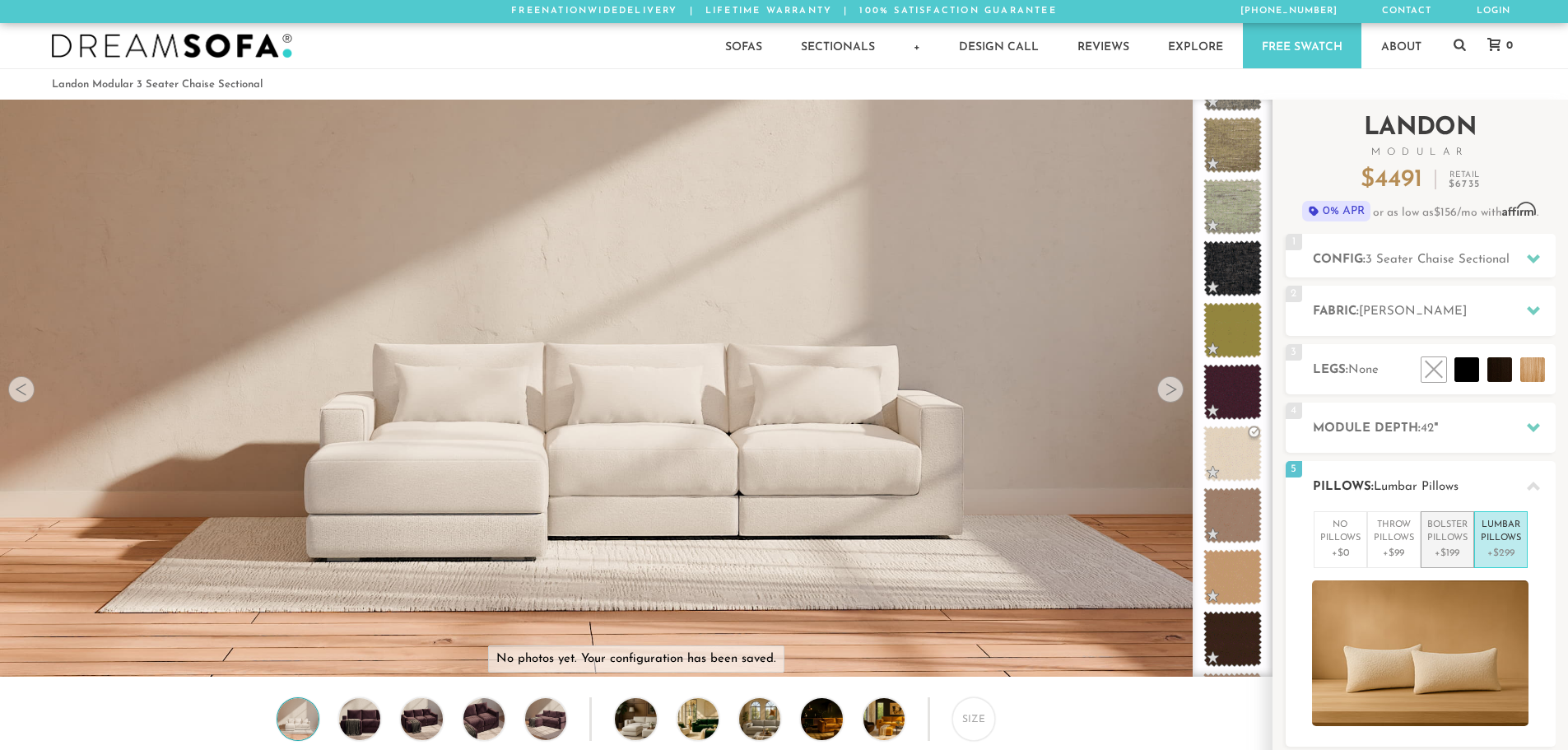
click at [1463, 551] on p "+$199" at bounding box center [1447, 553] width 40 height 15
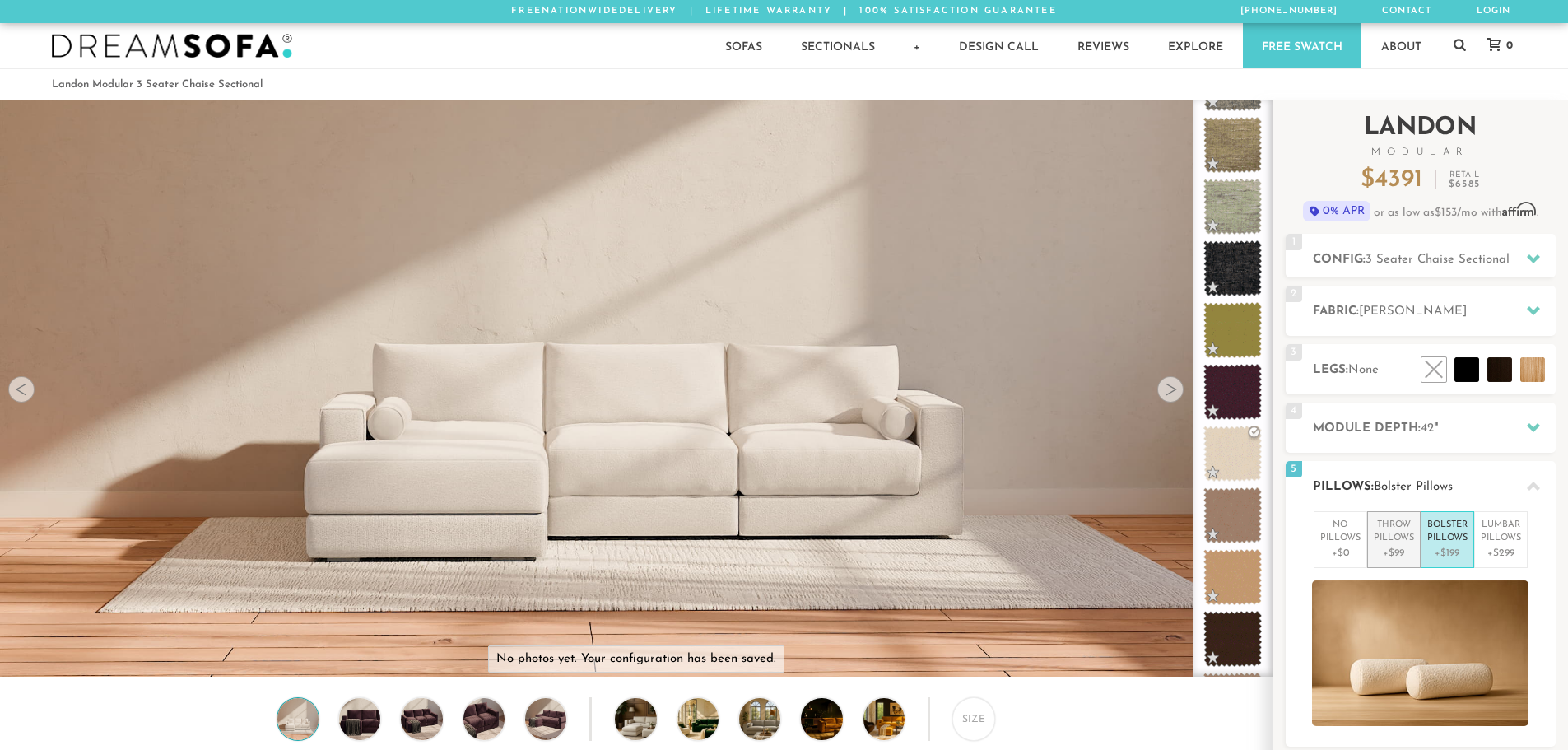
click at [1407, 547] on p "+$99" at bounding box center [1394, 553] width 40 height 15
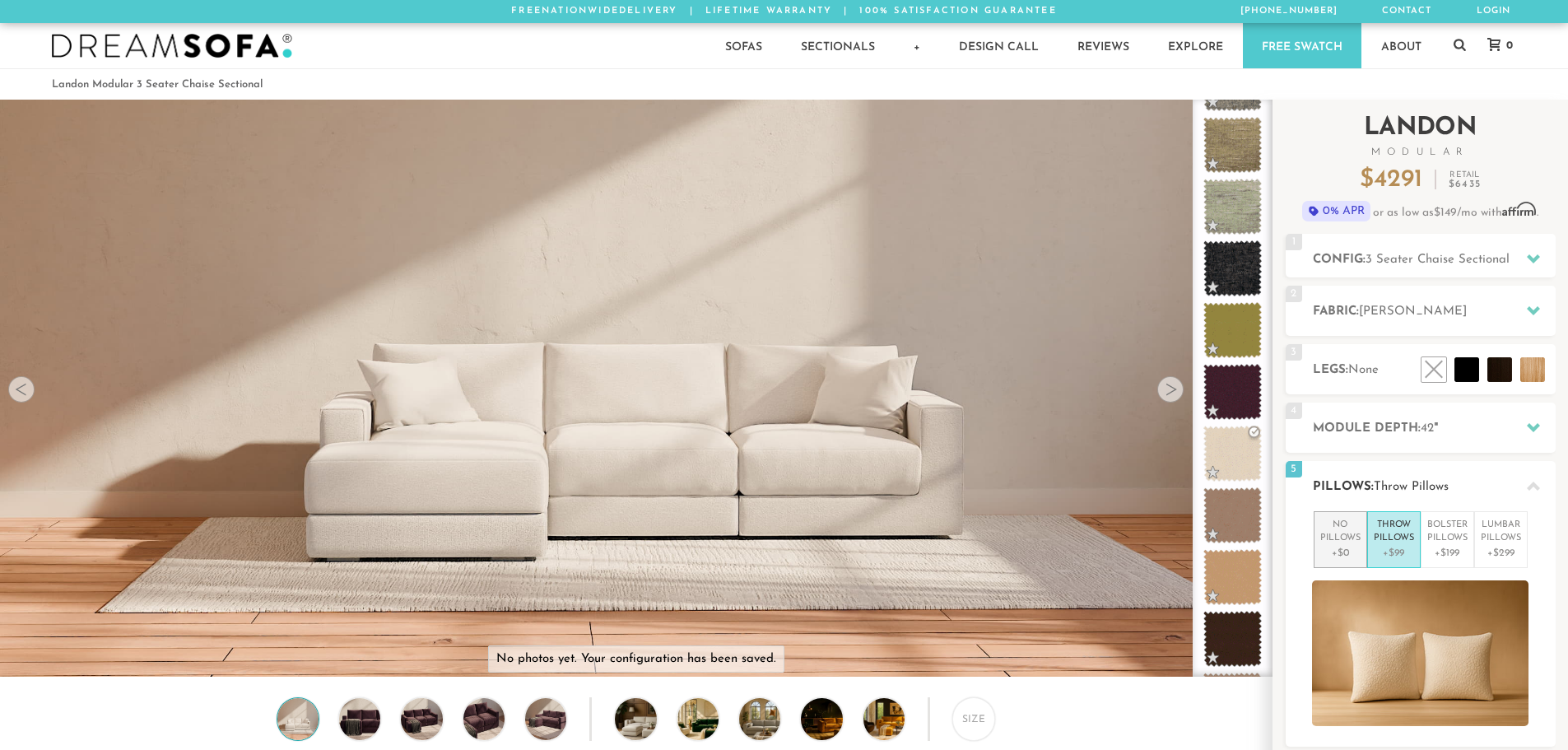
click at [1347, 548] on p "+$0" at bounding box center [1340, 553] width 40 height 15
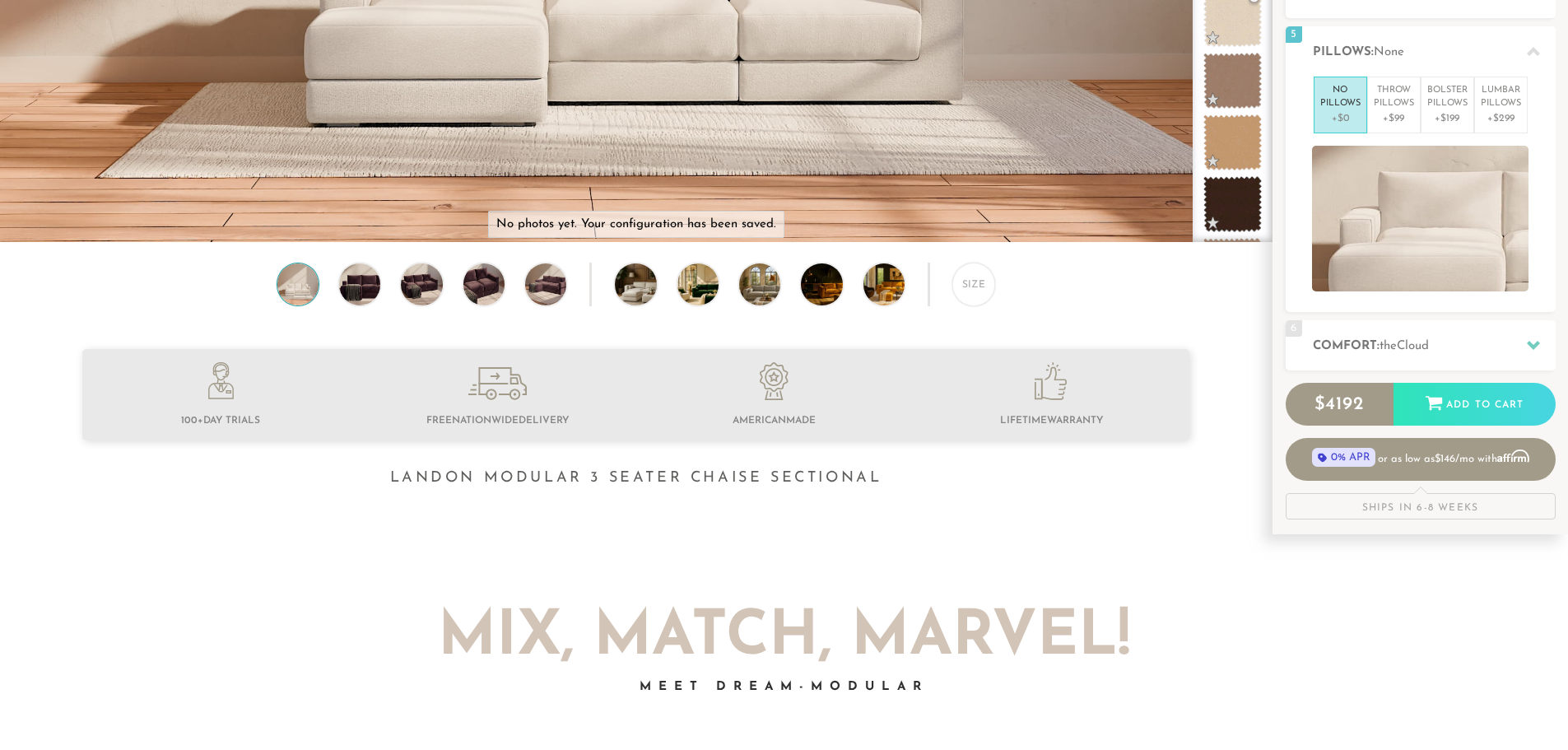
scroll to position [439, 0]
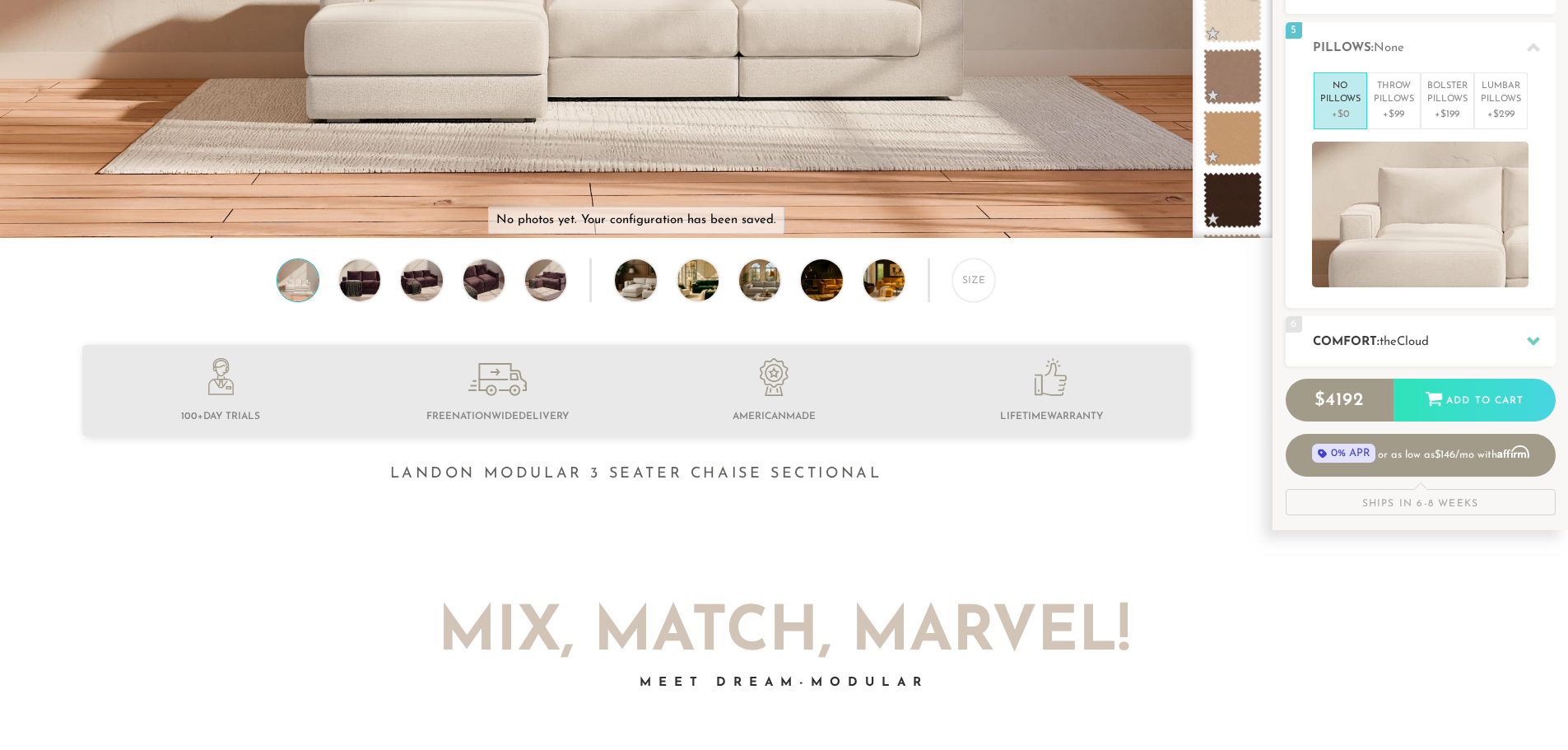
click at [1428, 335] on span "Cloud" at bounding box center [1412, 341] width 32 height 13
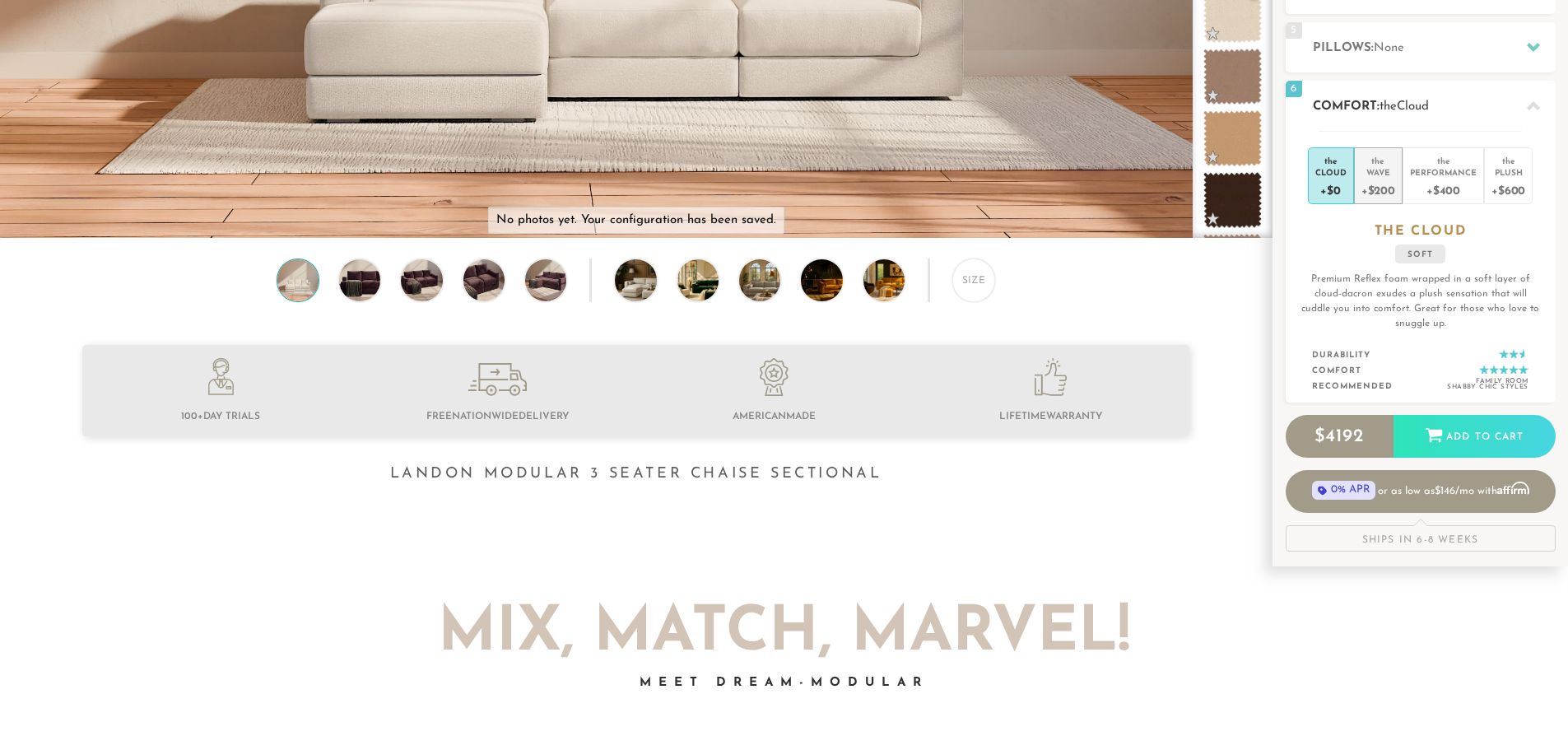
click at [1378, 185] on div "+$200" at bounding box center [1378, 189] width 34 height 24
click at [1339, 182] on div "+$0" at bounding box center [1330, 189] width 31 height 24
click at [1377, 182] on div "+$200" at bounding box center [1378, 189] width 34 height 24
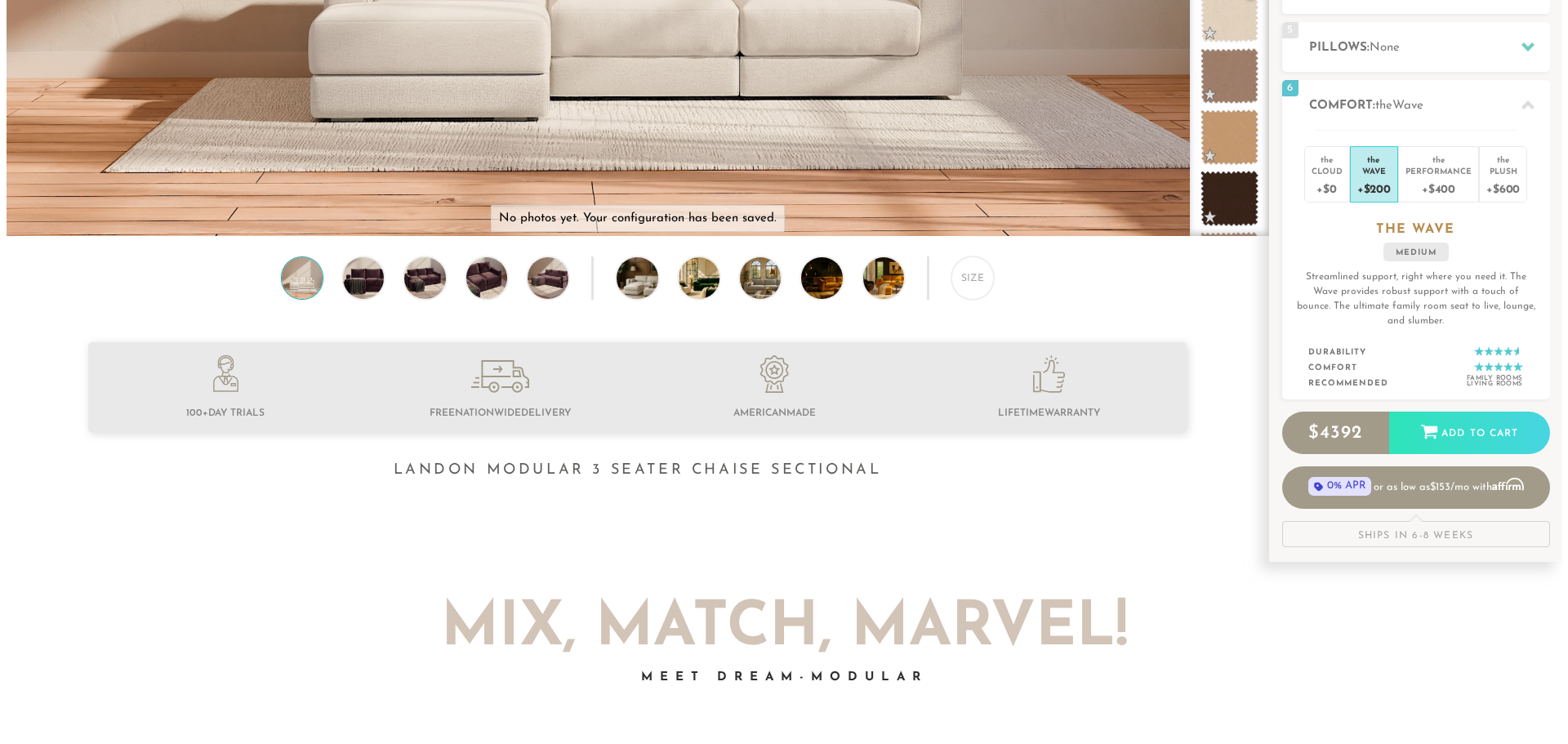
scroll to position [0, 0]
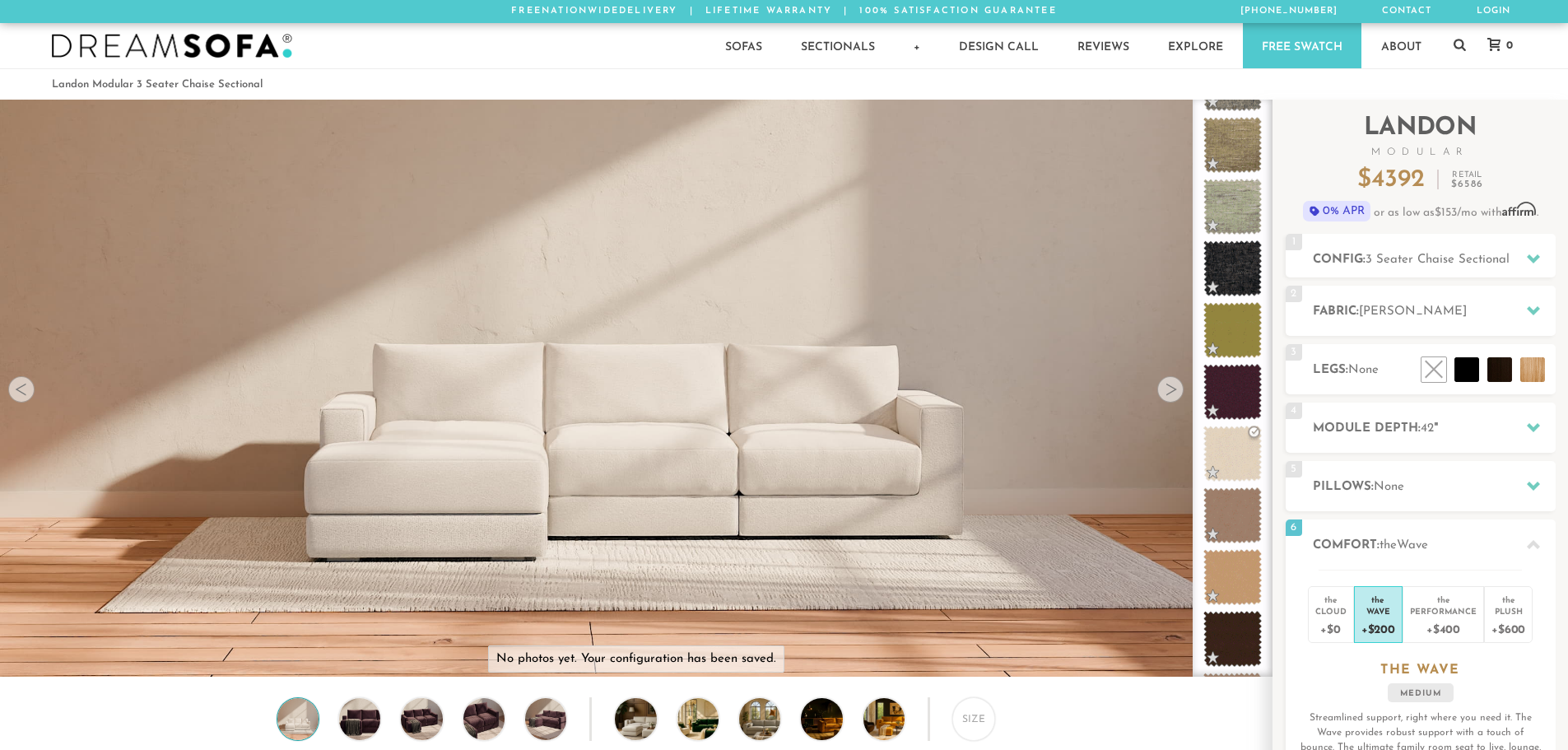
click at [1178, 393] on div at bounding box center [1169, 388] width 26 height 26
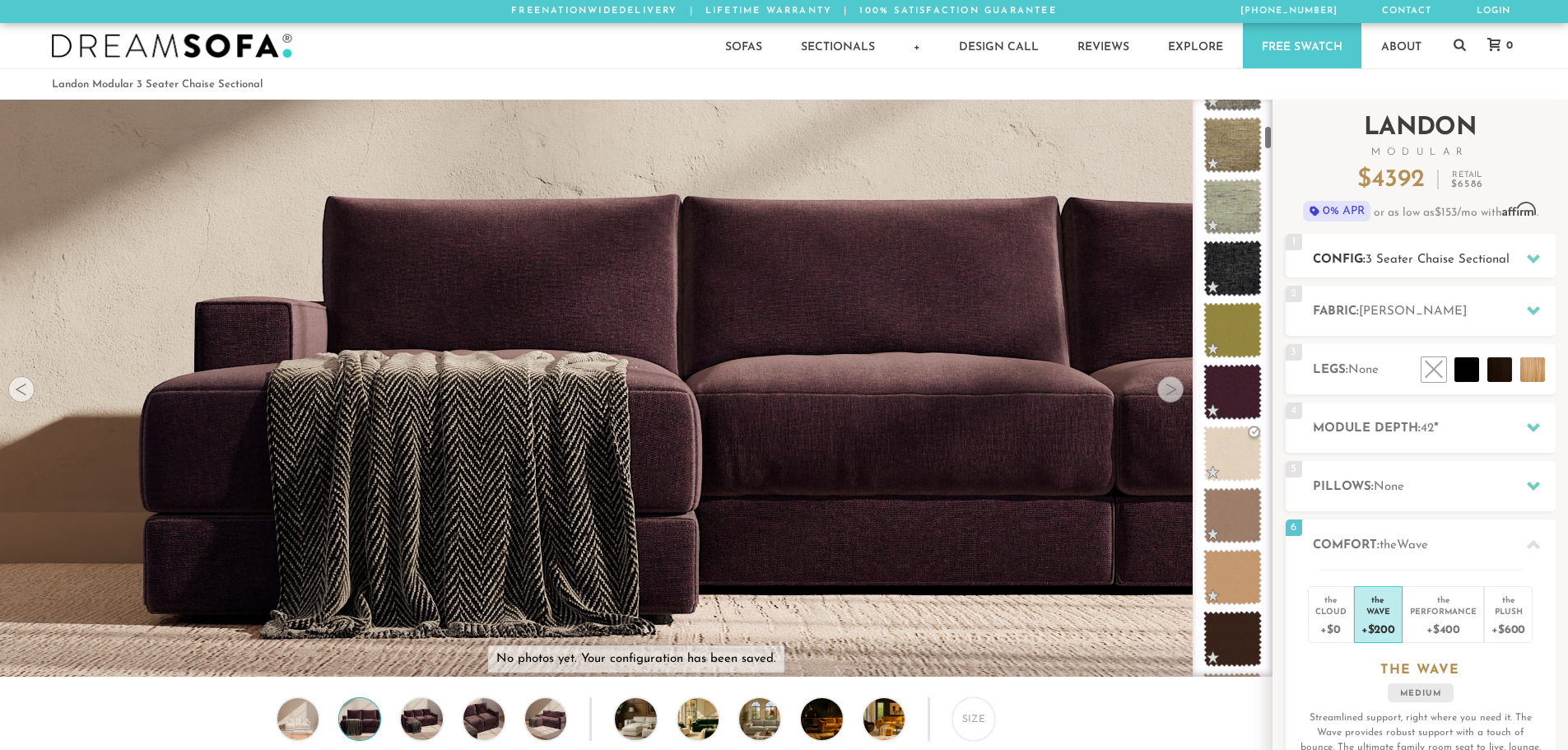
click at [1417, 253] on span "3 Seater Chaise Sectional" at bounding box center [1437, 259] width 144 height 13
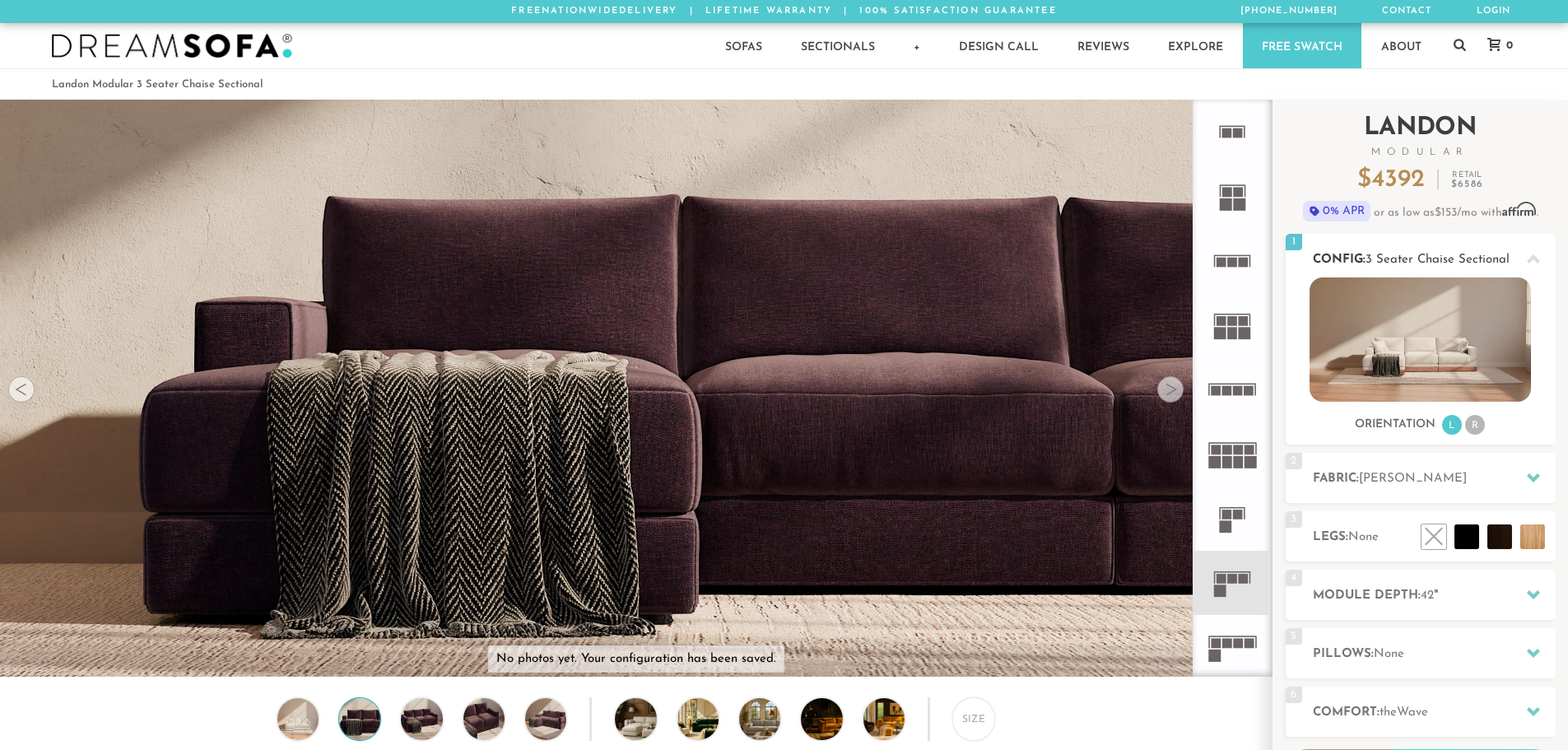
click at [1417, 253] on span "3 Seater Chaise Sectional" at bounding box center [1437, 259] width 144 height 13
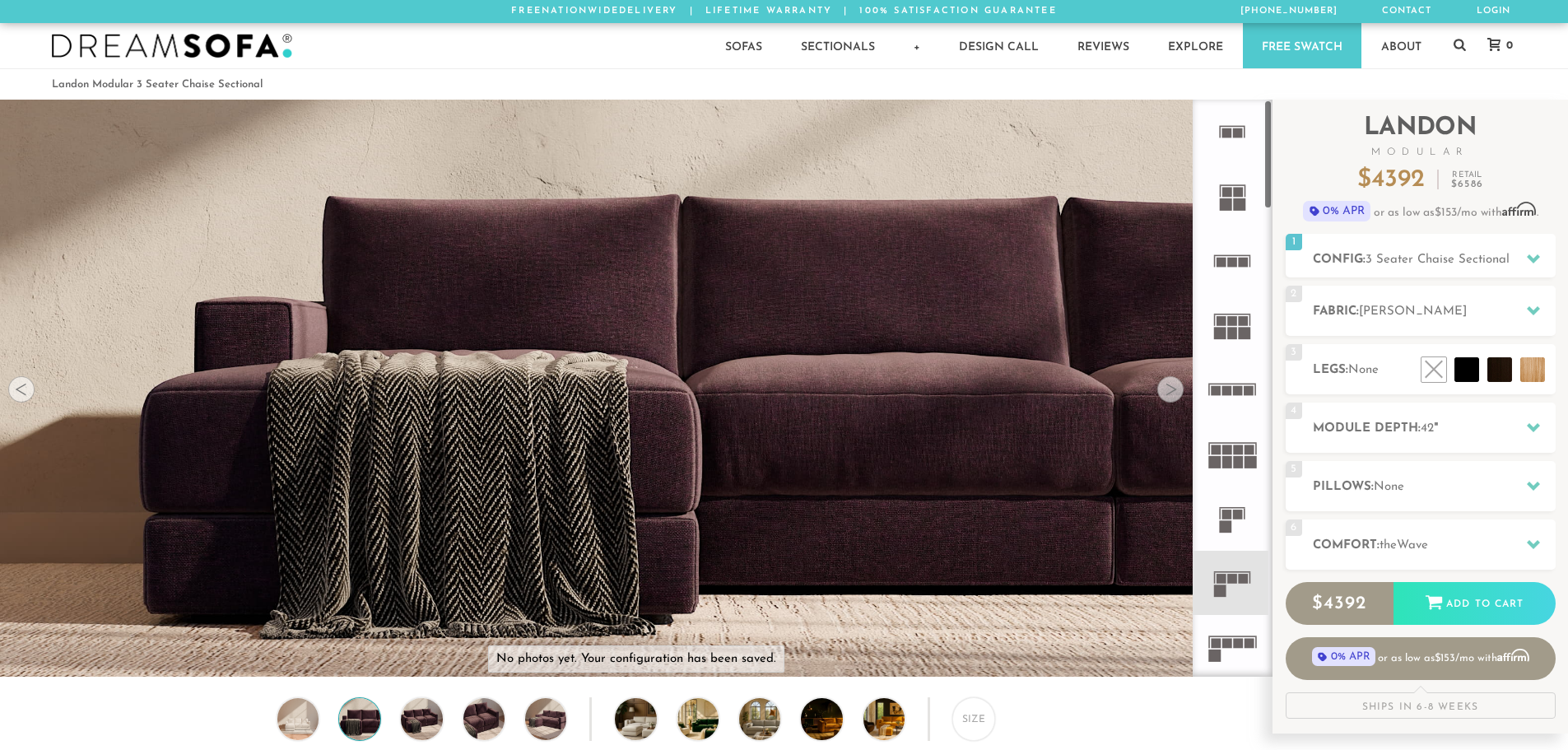
click at [1156, 397] on img at bounding box center [636, 209] width 1271 height 424
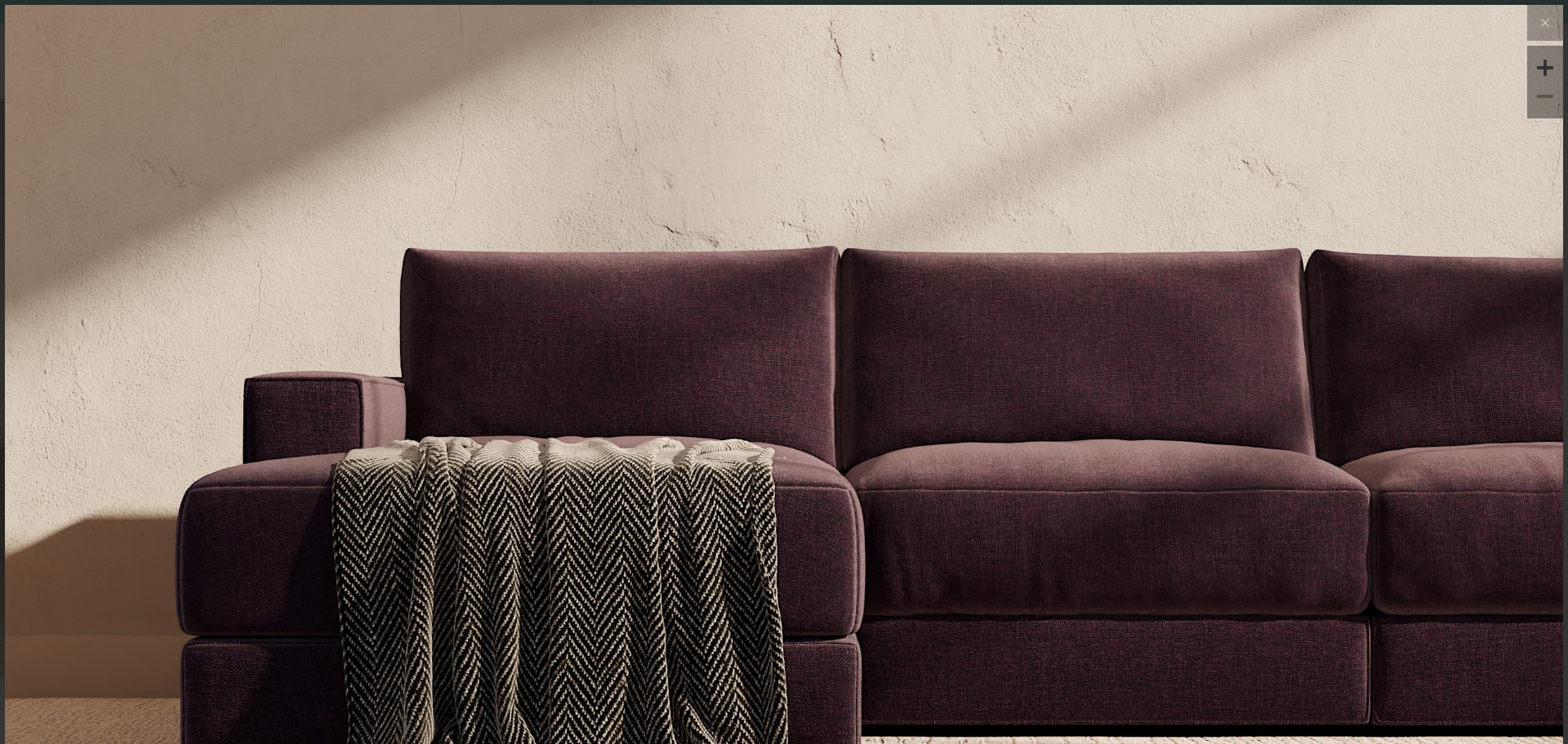
click at [1537, 107] on div at bounding box center [1545, 96] width 24 height 24
click at [1540, 23] on icon at bounding box center [1545, 23] width 19 height 19
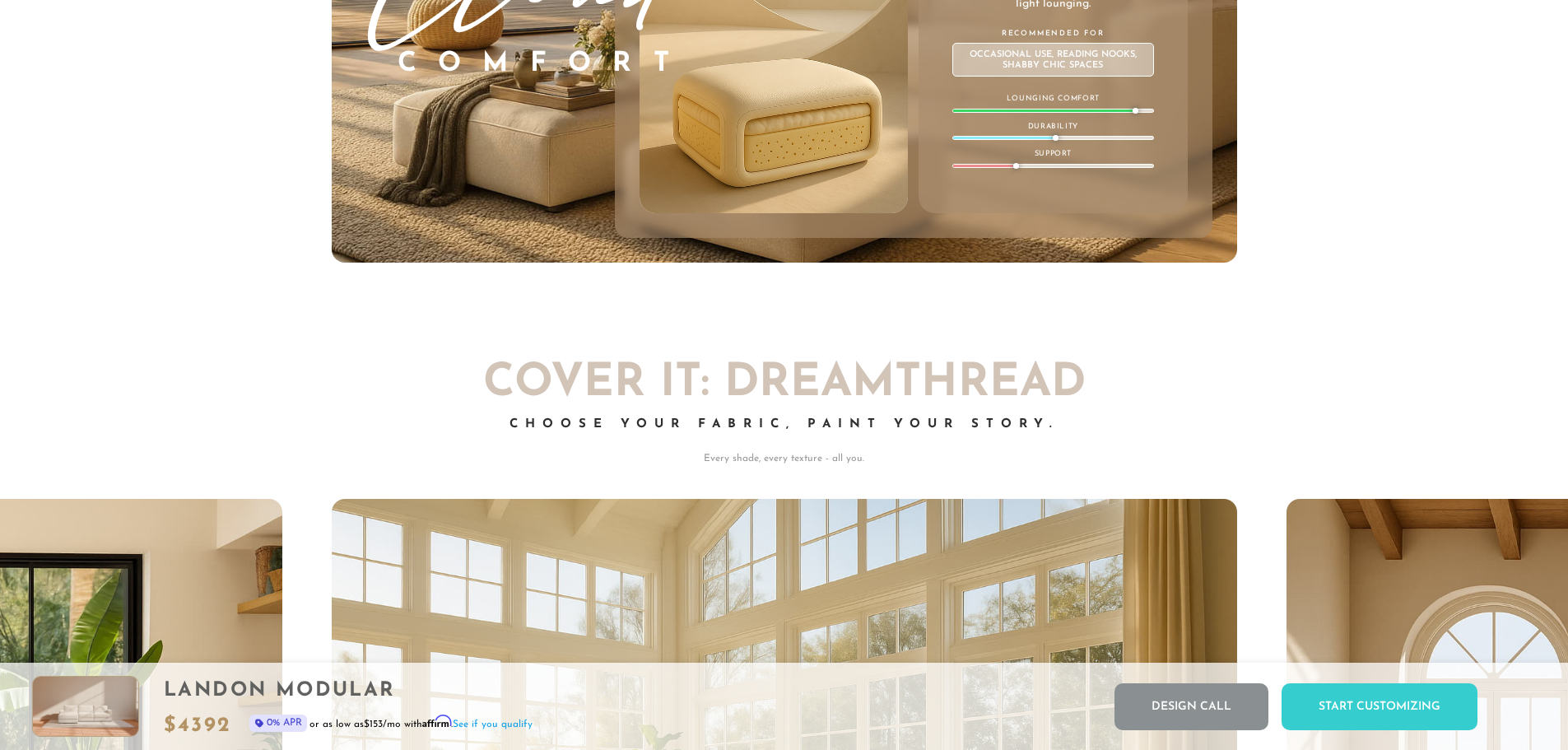
scroll to position [10036, 0]
